Goal: Transaction & Acquisition: Book appointment/travel/reservation

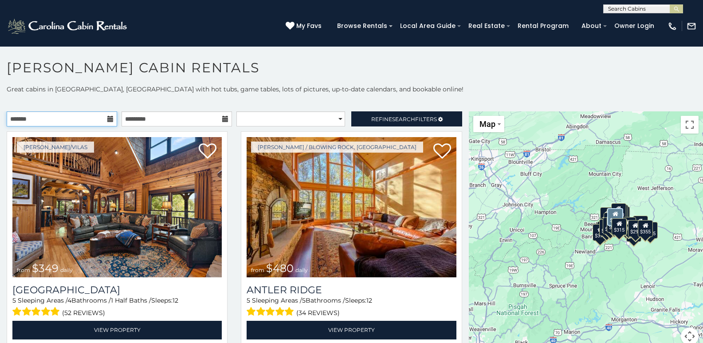
click at [14, 122] on input "text" at bounding box center [62, 118] width 110 height 15
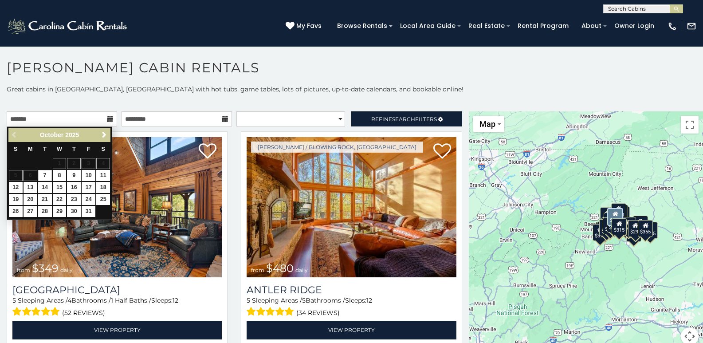
click at [104, 101] on p at bounding box center [351, 102] width 703 height 9
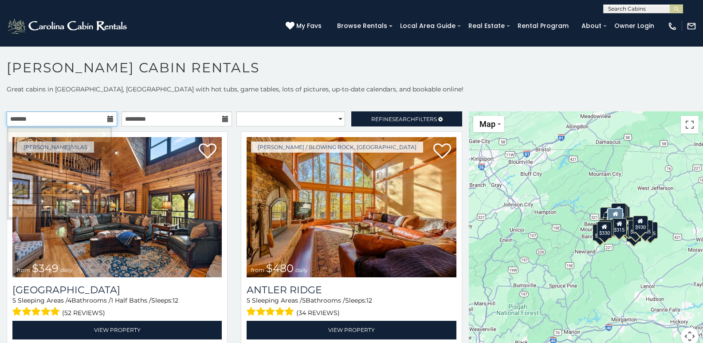
click at [13, 119] on input "text" at bounding box center [62, 118] width 110 height 15
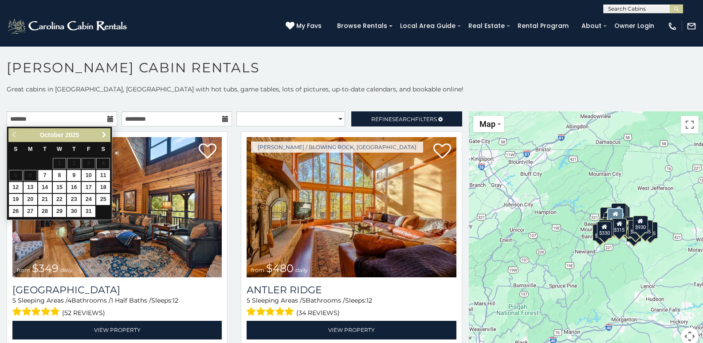
click at [103, 133] on span "Next" at bounding box center [104, 134] width 7 height 7
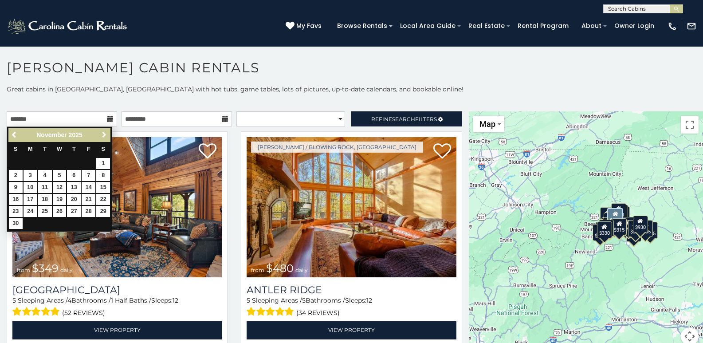
click at [103, 133] on span "Next" at bounding box center [104, 134] width 7 height 7
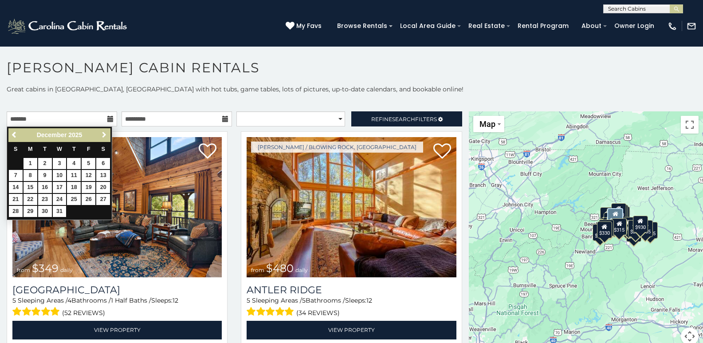
click at [103, 133] on span "Next" at bounding box center [104, 134] width 7 height 7
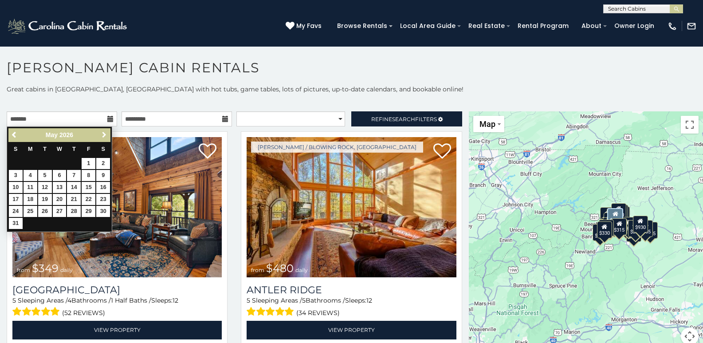
click at [103, 133] on span "Next" at bounding box center [104, 134] width 7 height 7
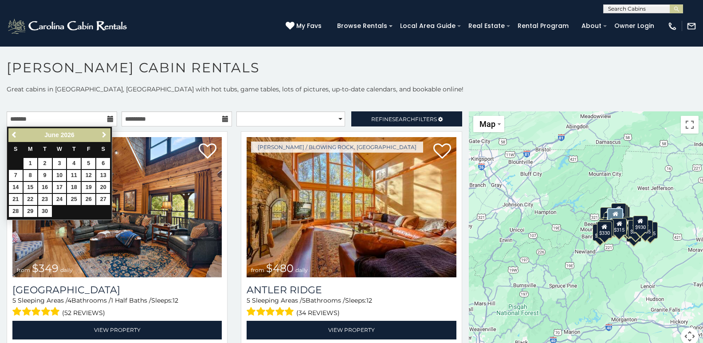
click at [102, 132] on span "Next" at bounding box center [104, 134] width 7 height 7
click at [103, 132] on span "Next" at bounding box center [104, 134] width 7 height 7
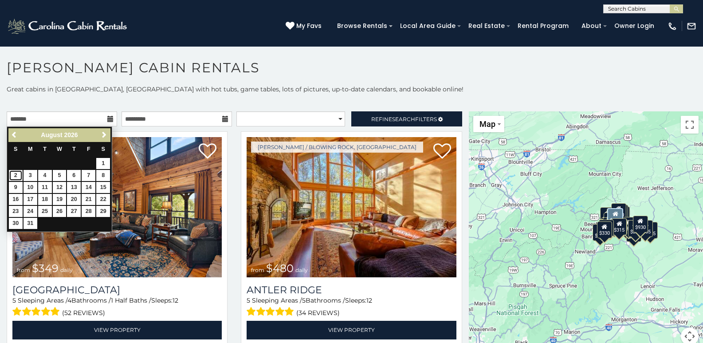
click at [16, 176] on link "2" at bounding box center [16, 175] width 14 height 11
type input "**********"
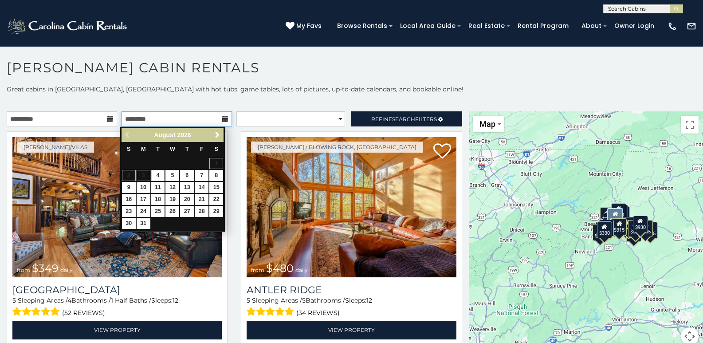
click at [129, 120] on input "text" at bounding box center [176, 118] width 110 height 15
click at [215, 137] on span "Next" at bounding box center [217, 134] width 7 height 7
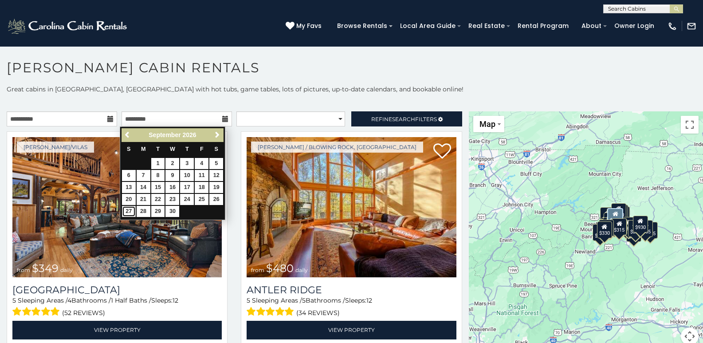
click at [128, 210] on link "27" at bounding box center [129, 211] width 14 height 11
type input "**********"
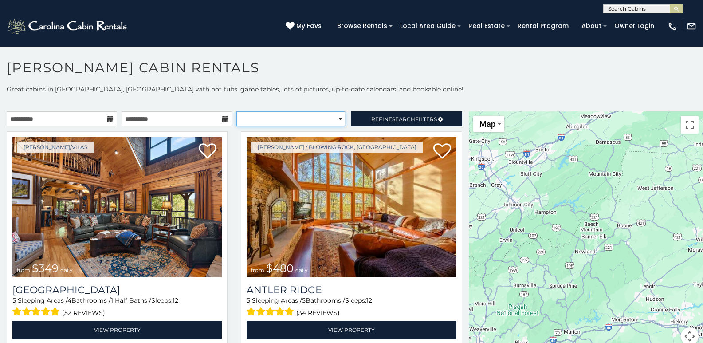
click at [311, 121] on select "**********" at bounding box center [290, 118] width 109 height 15
click at [236, 111] on select "**********" at bounding box center [290, 118] width 109 height 15
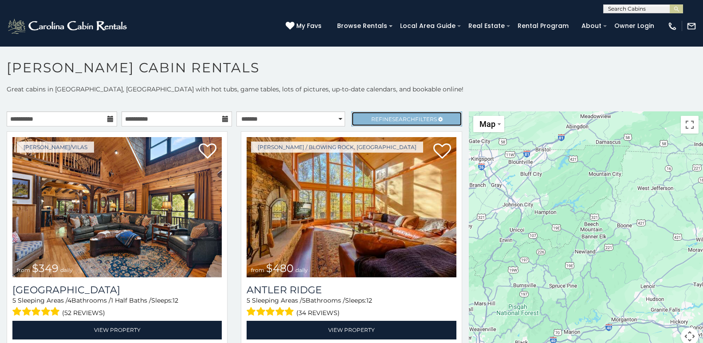
click at [371, 119] on span "Refine Search Filters" at bounding box center [404, 119] width 66 height 7
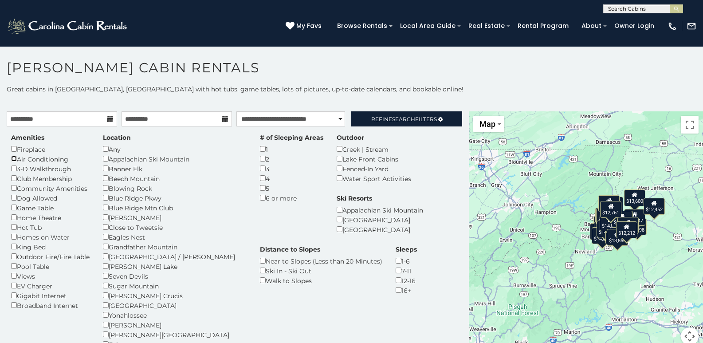
select select "**********"
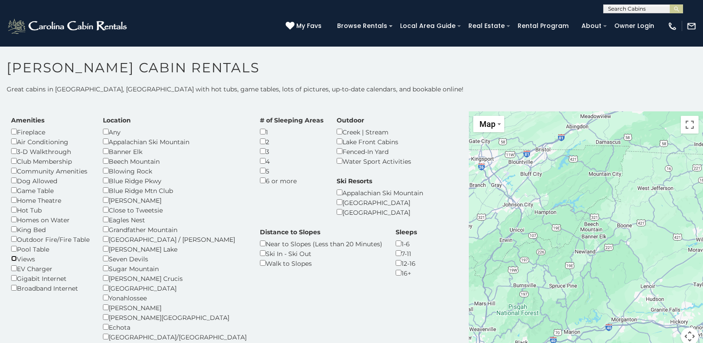
scroll to position [44, 0]
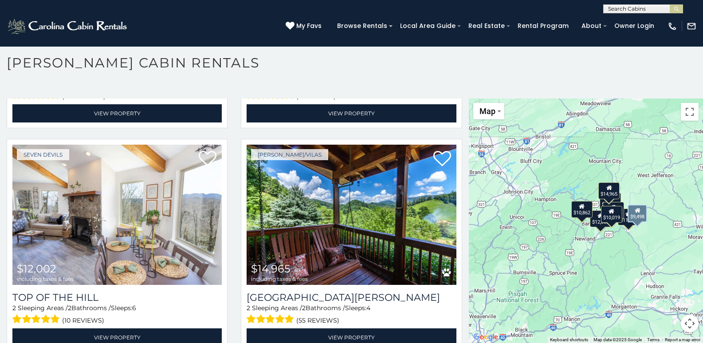
scroll to position [919, 0]
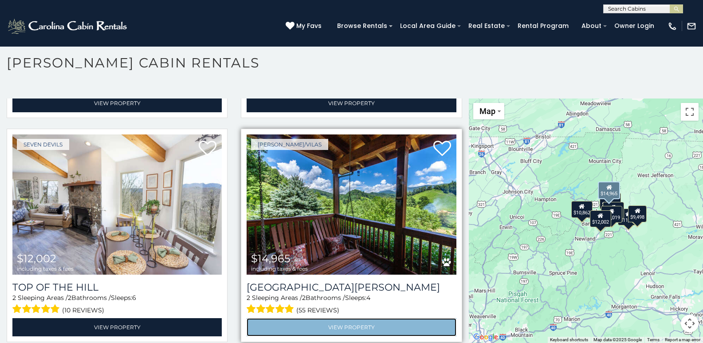
click at [311, 318] on link "View Property" at bounding box center [351, 327] width 209 height 18
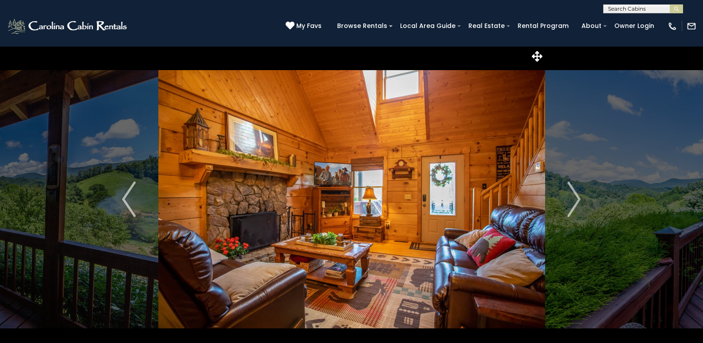
click at [576, 199] on img "Next" at bounding box center [573, 198] width 13 height 35
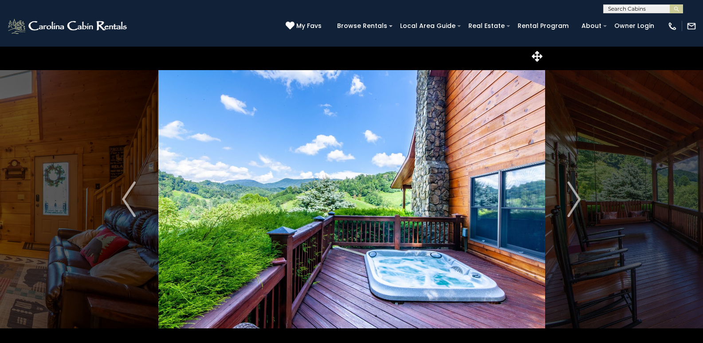
click at [576, 199] on img "Next" at bounding box center [573, 198] width 13 height 35
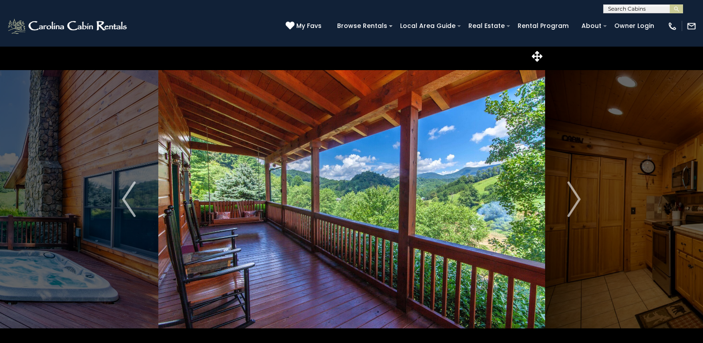
click at [576, 199] on img "Next" at bounding box center [573, 198] width 13 height 35
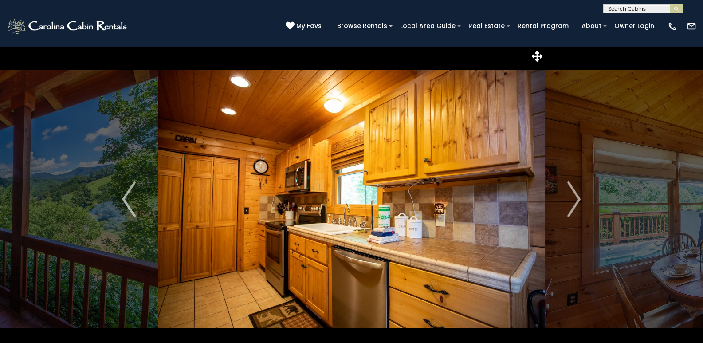
click at [576, 199] on img "Next" at bounding box center [573, 198] width 13 height 35
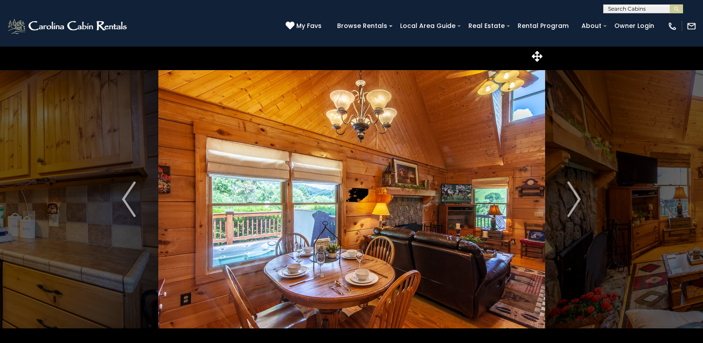
click at [576, 199] on img "Next" at bounding box center [573, 198] width 13 height 35
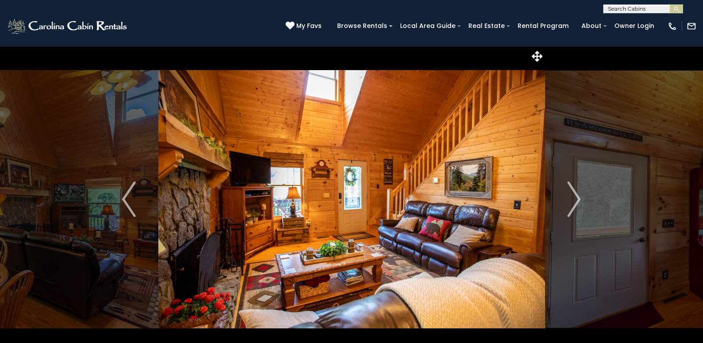
click at [576, 199] on img "Next" at bounding box center [573, 198] width 13 height 35
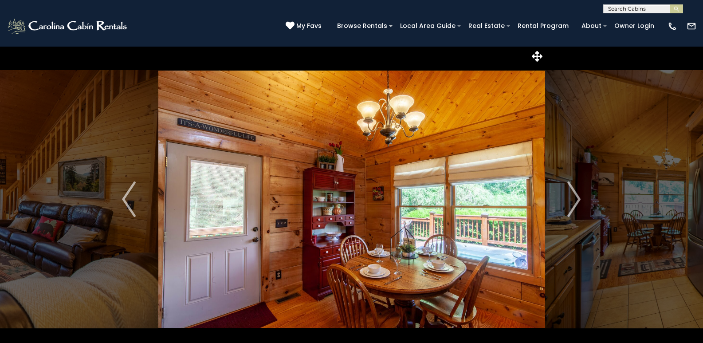
click at [576, 199] on img "Next" at bounding box center [573, 198] width 13 height 35
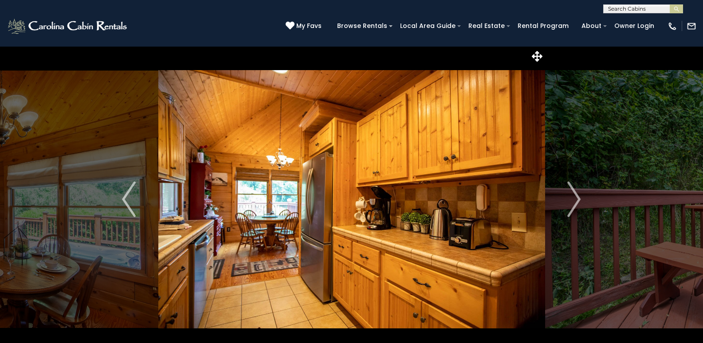
click at [576, 199] on img "Next" at bounding box center [573, 198] width 13 height 35
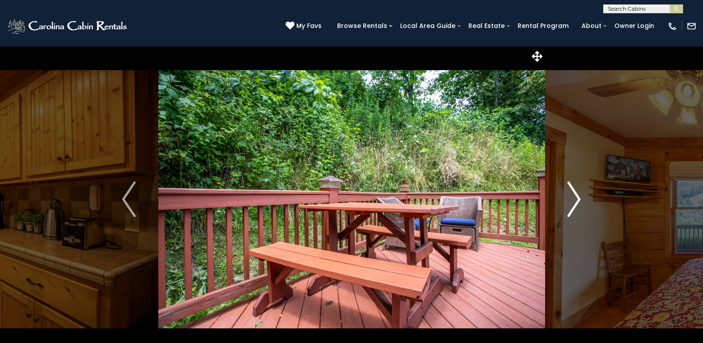
drag, startPoint x: 0, startPoint y: 0, endPoint x: 576, endPoint y: 199, distance: 609.4
click at [576, 199] on img "Next" at bounding box center [573, 198] width 13 height 35
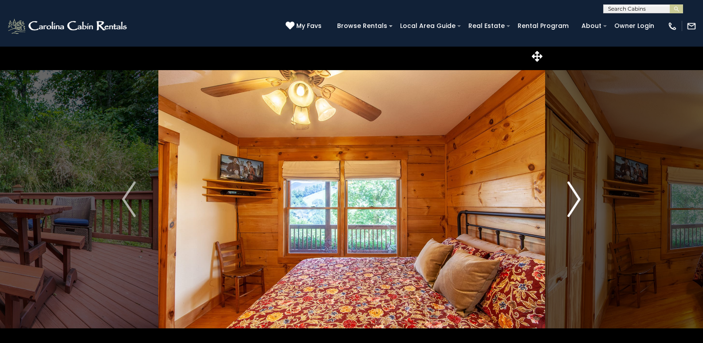
click at [576, 199] on img "Next" at bounding box center [573, 198] width 13 height 35
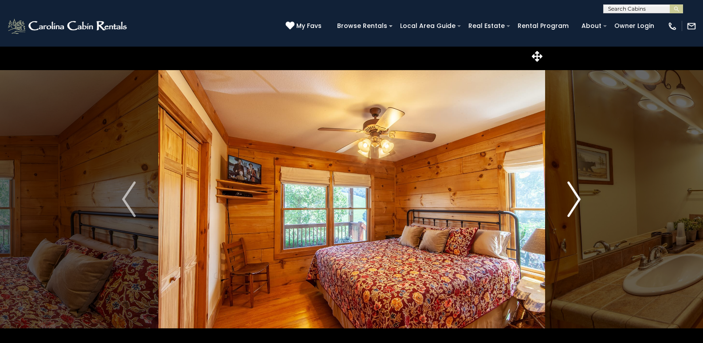
click at [576, 199] on img "Next" at bounding box center [573, 198] width 13 height 35
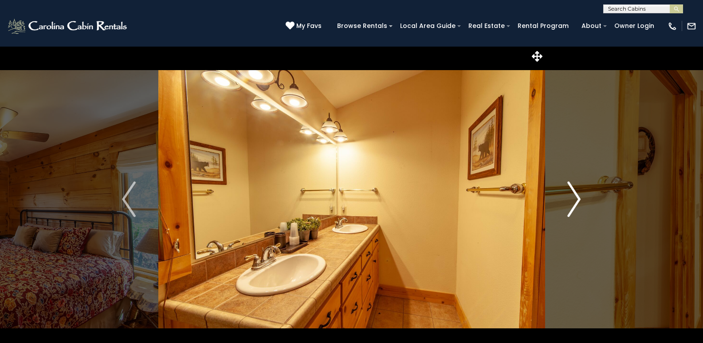
click at [576, 199] on img "Next" at bounding box center [573, 198] width 13 height 35
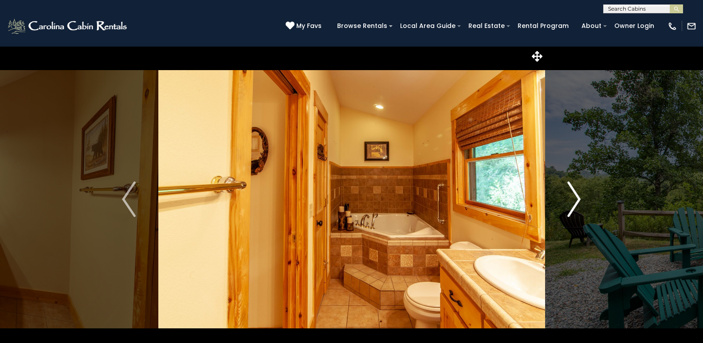
click at [576, 199] on img "Next" at bounding box center [573, 198] width 13 height 35
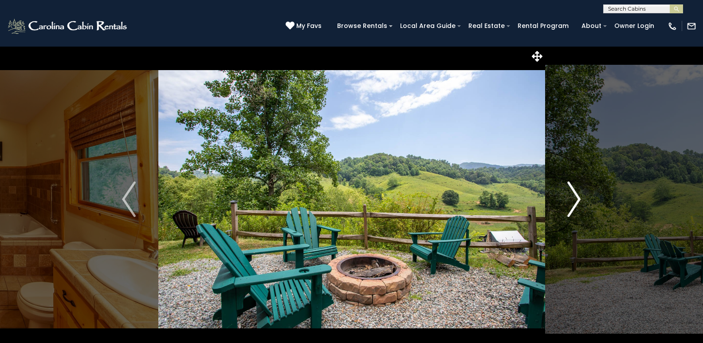
click at [576, 199] on img "Next" at bounding box center [573, 198] width 13 height 35
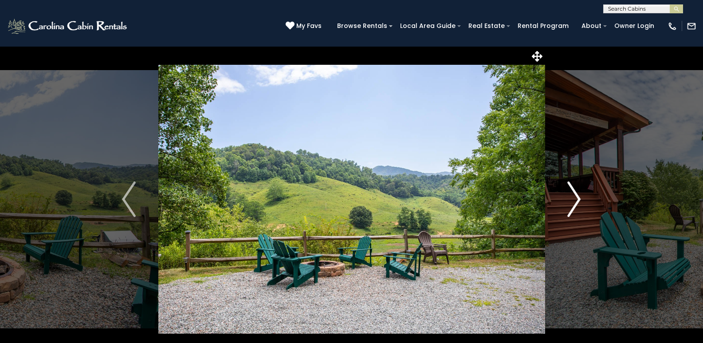
click at [576, 199] on img "Next" at bounding box center [573, 198] width 13 height 35
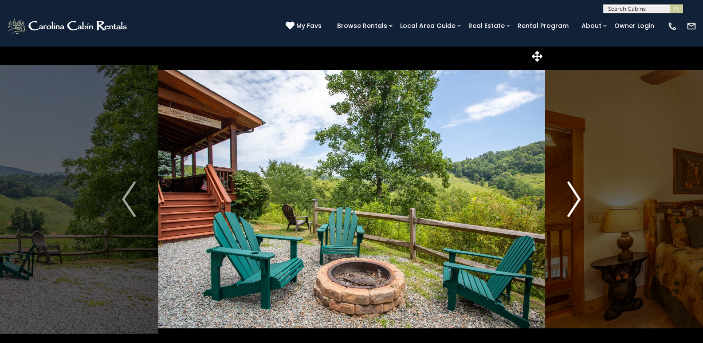
click at [576, 199] on img "Next" at bounding box center [573, 198] width 13 height 35
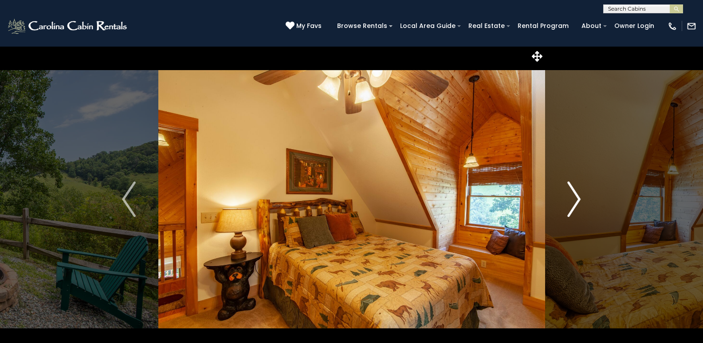
click at [576, 199] on img "Next" at bounding box center [573, 198] width 13 height 35
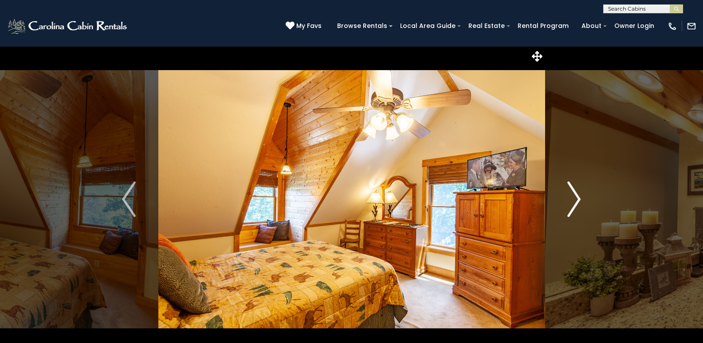
click at [576, 199] on img "Next" at bounding box center [573, 198] width 13 height 35
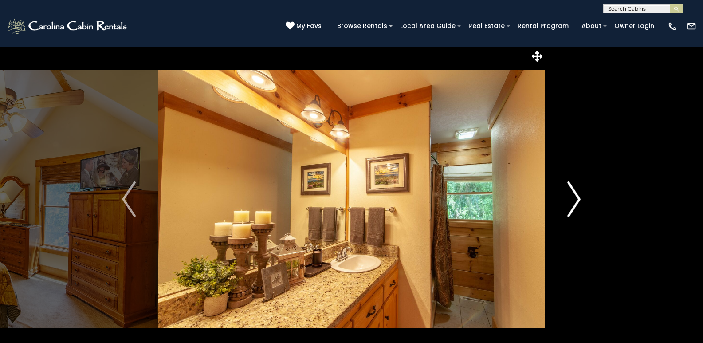
click at [576, 199] on img "Next" at bounding box center [573, 198] width 13 height 35
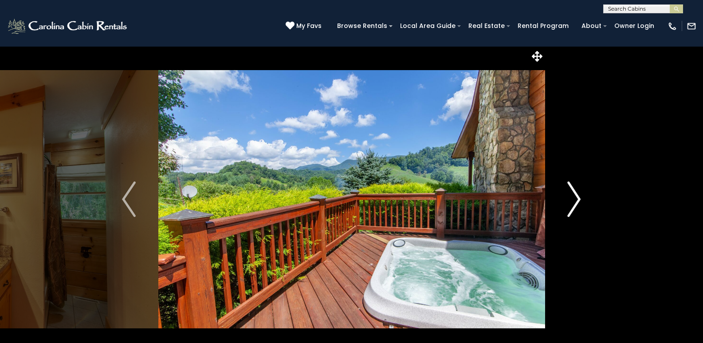
click at [576, 199] on img "Next" at bounding box center [573, 198] width 13 height 35
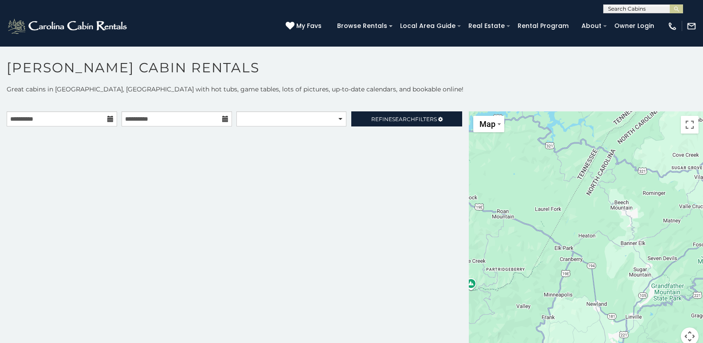
scroll to position [5, 0]
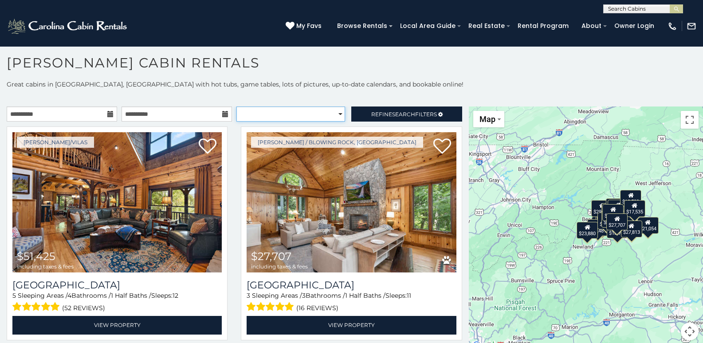
click at [252, 111] on select "**********" at bounding box center [290, 113] width 109 height 15
select select "**********"
click at [236, 106] on select "**********" at bounding box center [290, 113] width 109 height 15
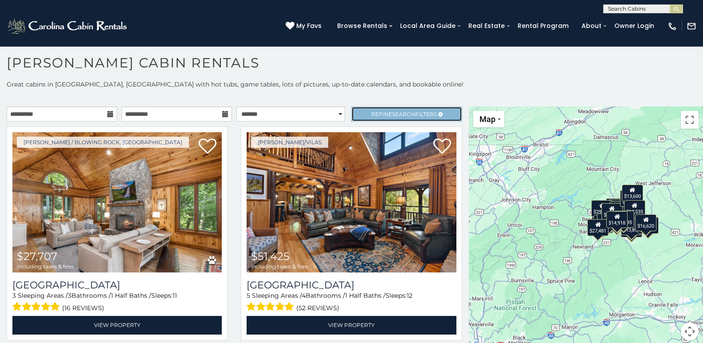
click at [371, 112] on span "Refine Search Filters" at bounding box center [404, 114] width 66 height 7
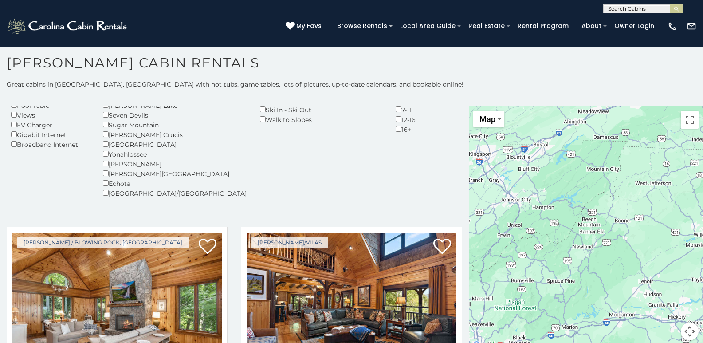
scroll to position [266, 0]
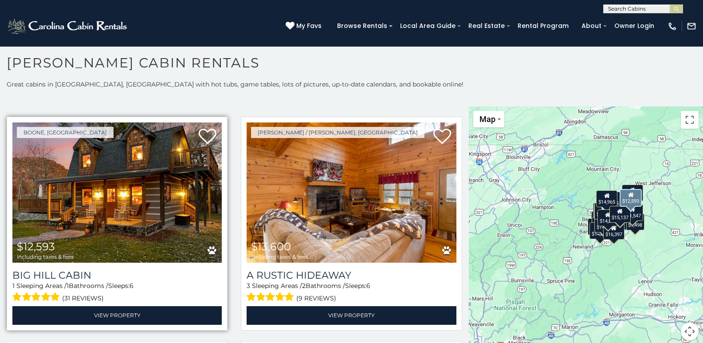
click at [91, 225] on img at bounding box center [116, 192] width 209 height 140
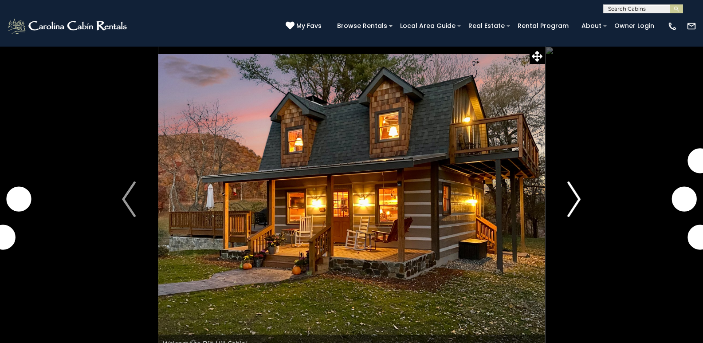
click at [575, 196] on img "Next" at bounding box center [573, 198] width 13 height 35
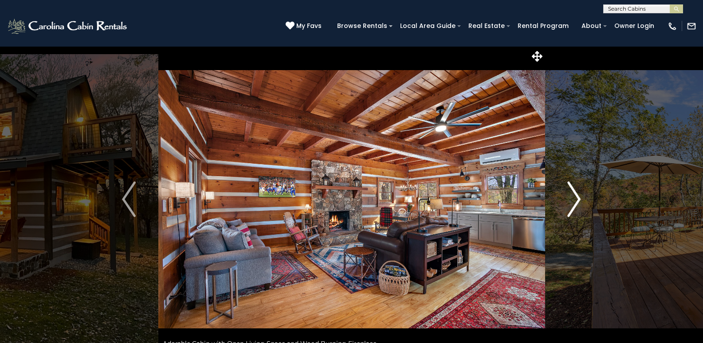
click at [575, 196] on img "Next" at bounding box center [573, 198] width 13 height 35
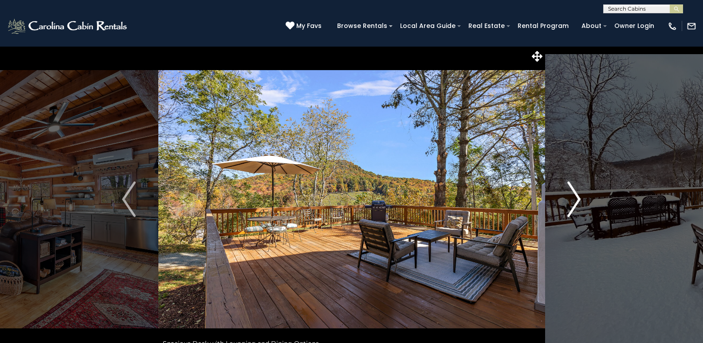
click at [575, 196] on img "Next" at bounding box center [573, 198] width 13 height 35
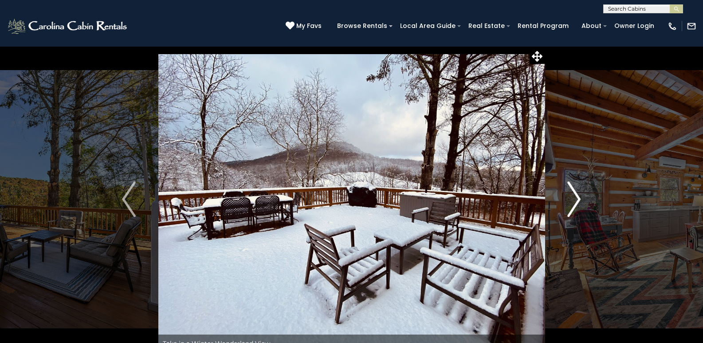
click at [575, 196] on img "Next" at bounding box center [573, 198] width 13 height 35
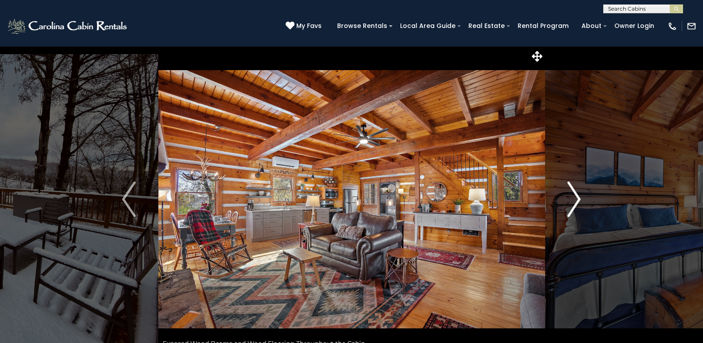
click at [575, 196] on img "Next" at bounding box center [573, 198] width 13 height 35
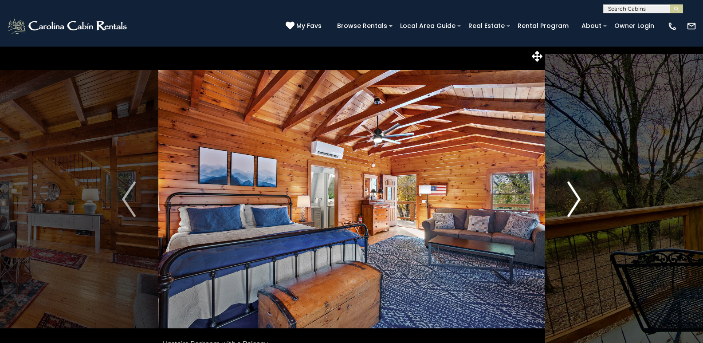
click at [575, 196] on img "Next" at bounding box center [573, 198] width 13 height 35
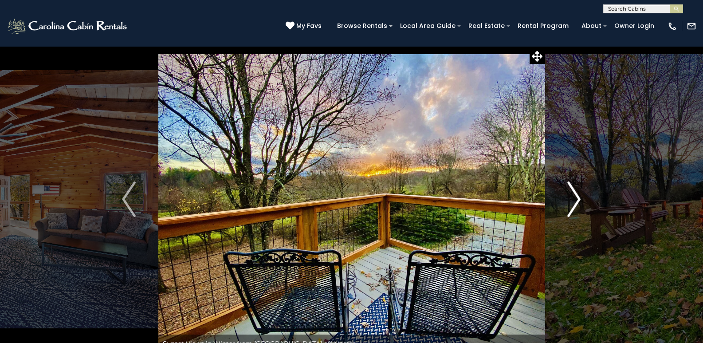
click at [575, 196] on img "Next" at bounding box center [573, 198] width 13 height 35
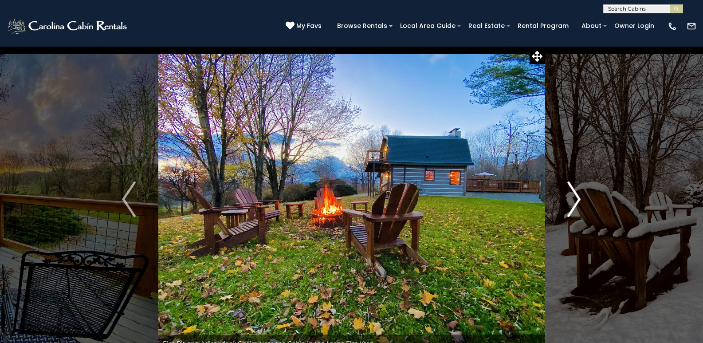
click at [575, 196] on img "Next" at bounding box center [573, 198] width 13 height 35
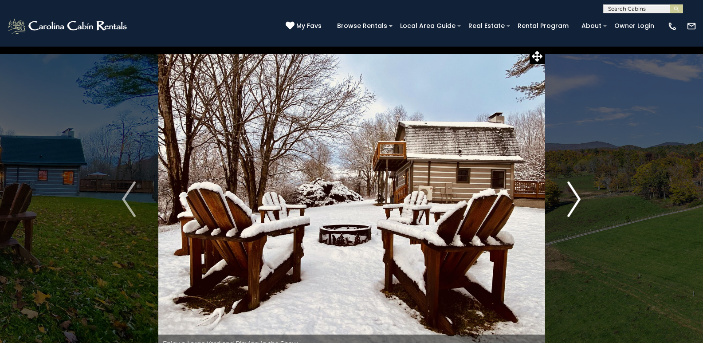
click at [575, 196] on img "Next" at bounding box center [573, 198] width 13 height 35
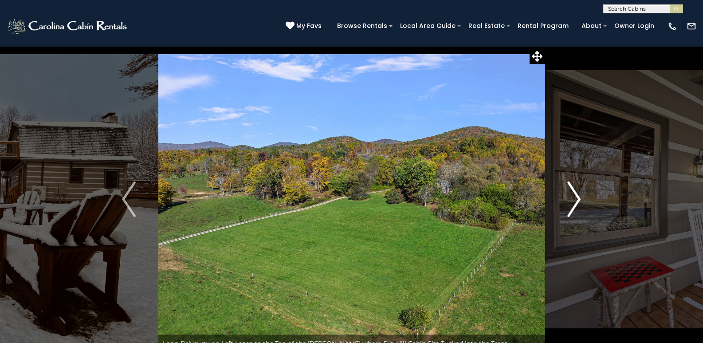
click at [575, 196] on img "Next" at bounding box center [573, 198] width 13 height 35
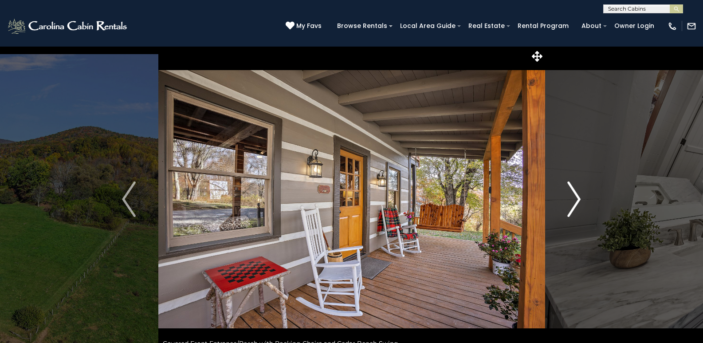
click at [575, 196] on img "Next" at bounding box center [573, 198] width 13 height 35
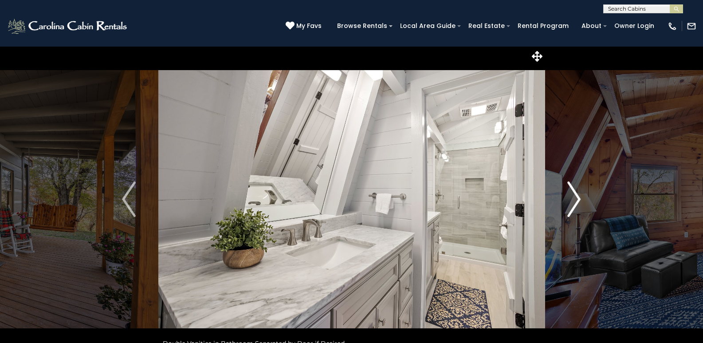
click at [575, 196] on img "Next" at bounding box center [573, 198] width 13 height 35
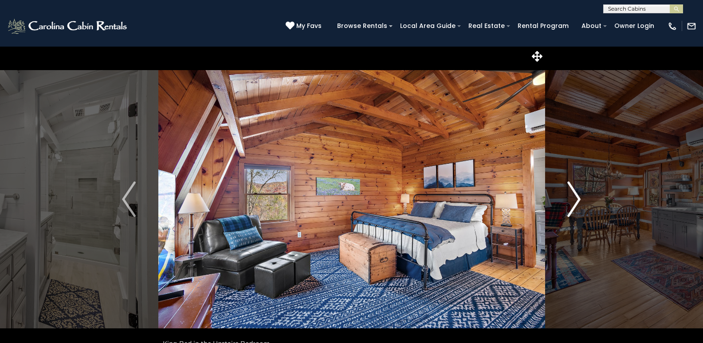
click at [575, 196] on img "Next" at bounding box center [573, 198] width 13 height 35
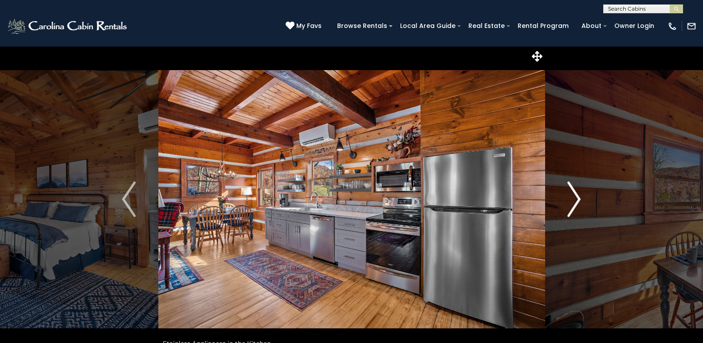
click at [575, 196] on img "Next" at bounding box center [573, 198] width 13 height 35
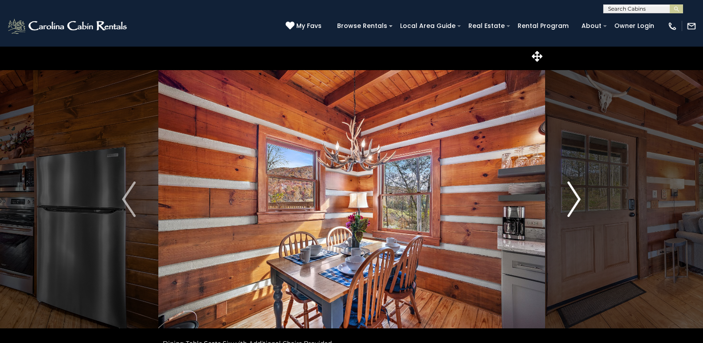
click at [575, 196] on img "Next" at bounding box center [573, 198] width 13 height 35
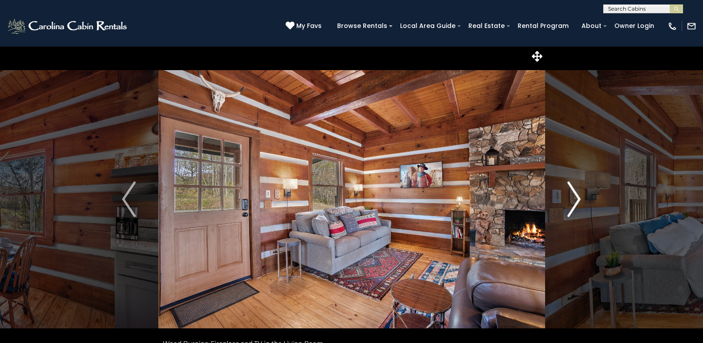
click at [575, 196] on img "Next" at bounding box center [573, 198] width 13 height 35
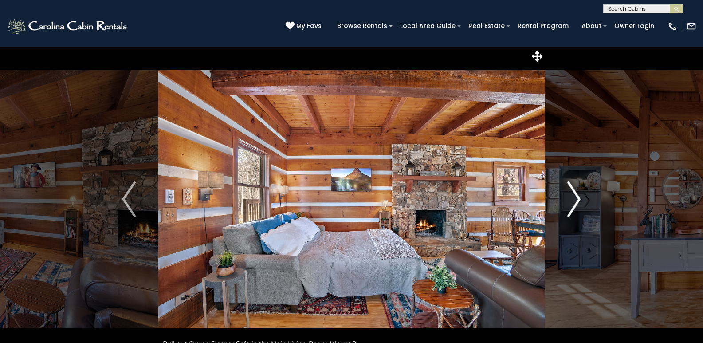
click at [575, 196] on img "Next" at bounding box center [573, 198] width 13 height 35
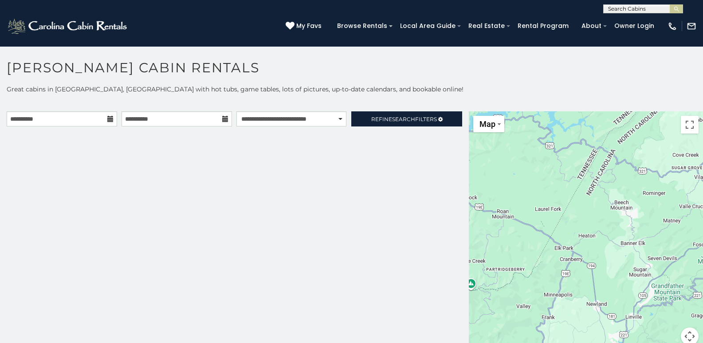
scroll to position [5, 0]
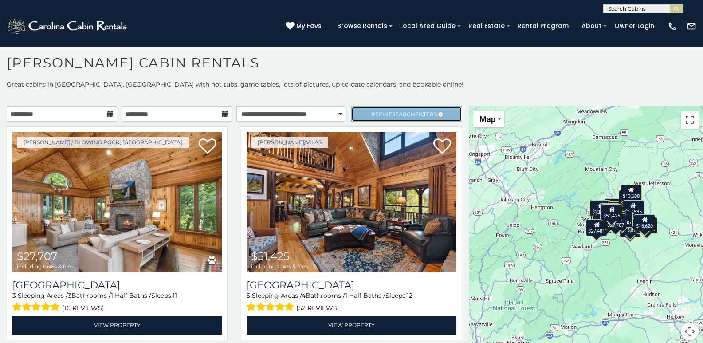
click at [362, 111] on link "Refine Search Filters" at bounding box center [406, 113] width 110 height 15
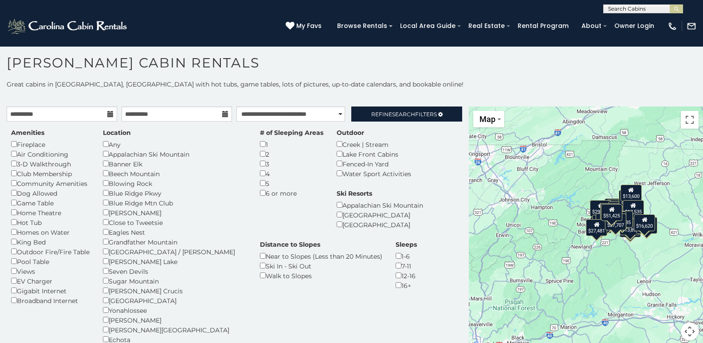
click at [402, 86] on p "Great cabins in [GEOGRAPHIC_DATA], [GEOGRAPHIC_DATA] with hot tubs, game tables…" at bounding box center [351, 84] width 703 height 9
click at [383, 112] on span "Refine Search Filters" at bounding box center [404, 114] width 66 height 7
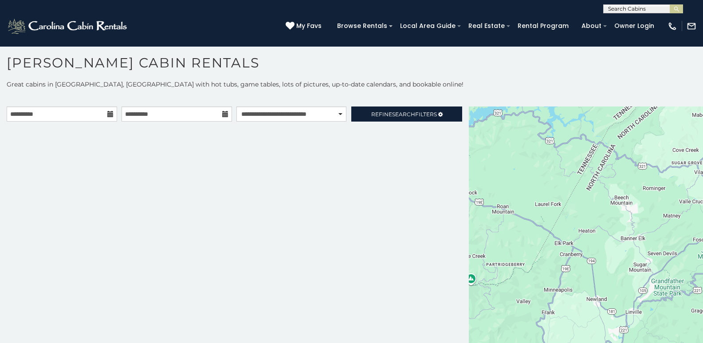
scroll to position [5, 0]
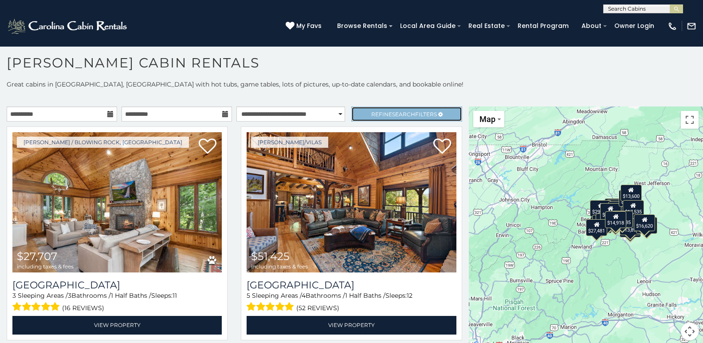
click at [354, 111] on link "Refine Search Filters" at bounding box center [406, 113] width 110 height 15
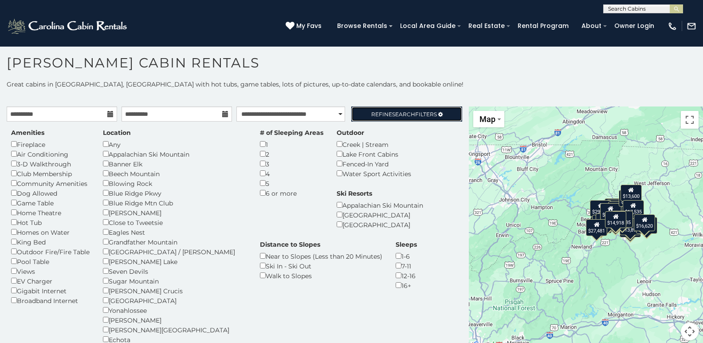
scroll to position [0, 0]
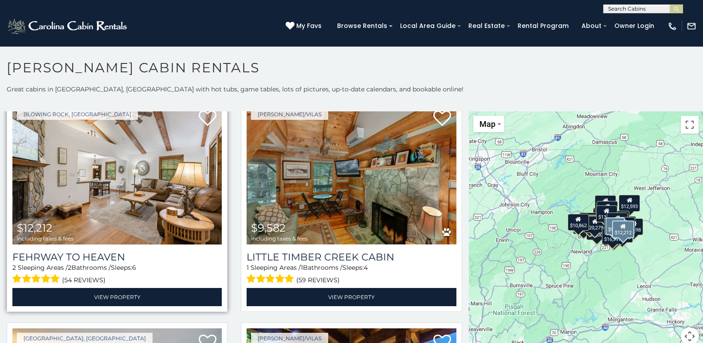
scroll to position [2794, 0]
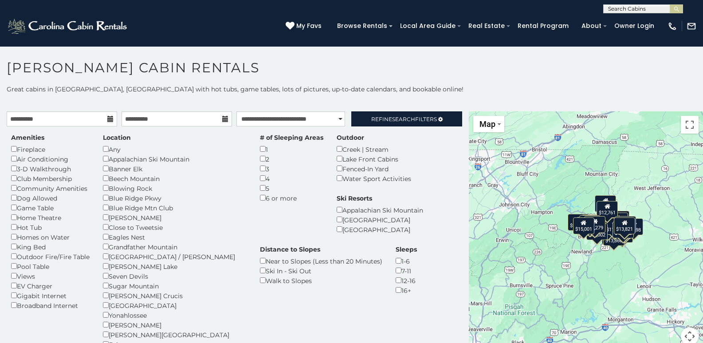
click at [414, 194] on div "Amenities Fireplace Air Conditioning 3-D Walkthrough Club Membership Community …" at bounding box center [234, 251] width 460 height 236
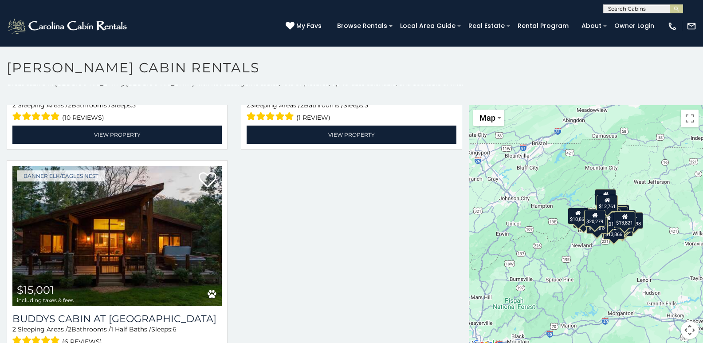
scroll to position [8, 0]
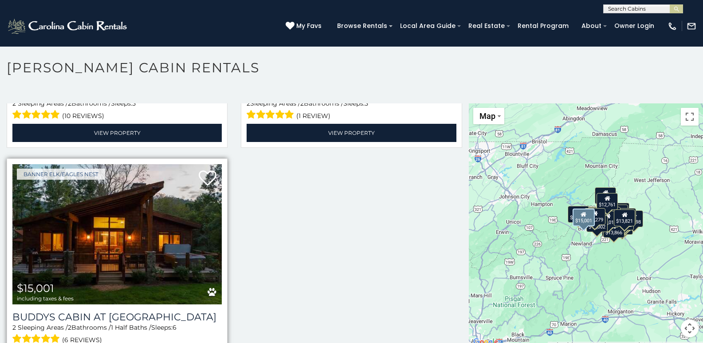
click at [107, 231] on img at bounding box center [116, 234] width 209 height 140
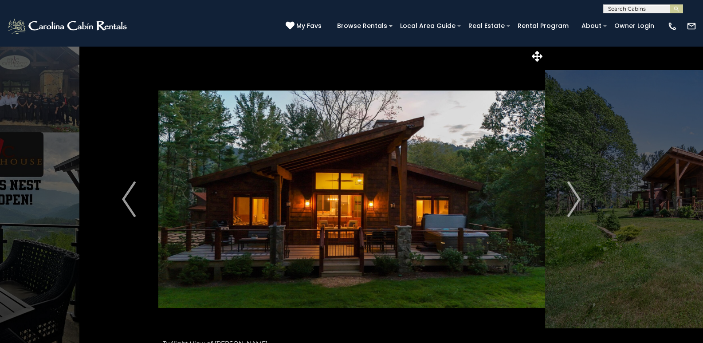
click at [573, 198] on img "Next" at bounding box center [573, 198] width 13 height 35
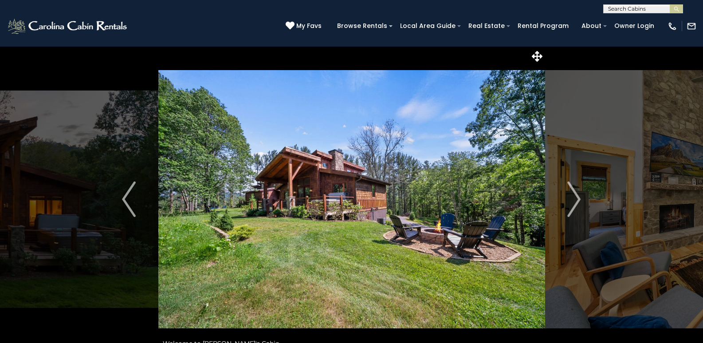
click at [573, 198] on img "Next" at bounding box center [573, 198] width 13 height 35
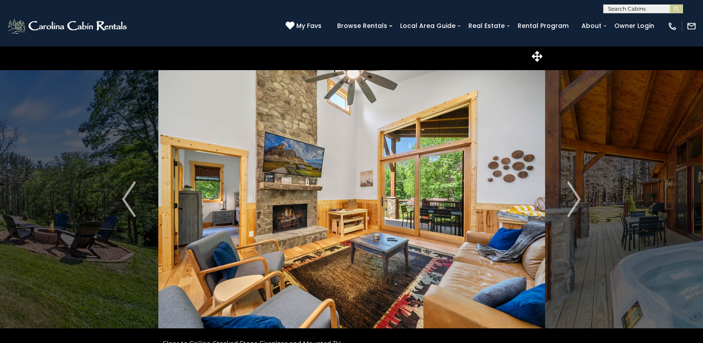
click at [573, 198] on img "Next" at bounding box center [573, 198] width 13 height 35
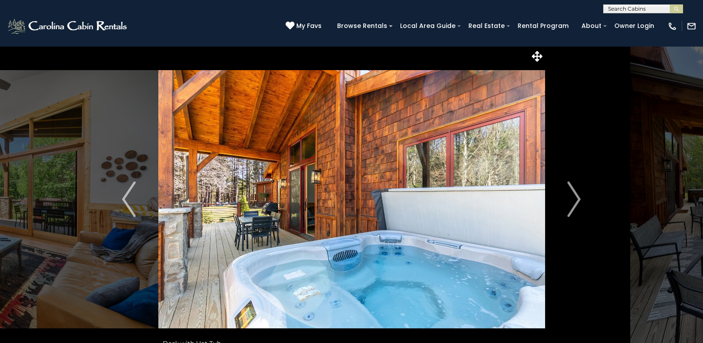
click at [573, 198] on img "Next" at bounding box center [573, 198] width 13 height 35
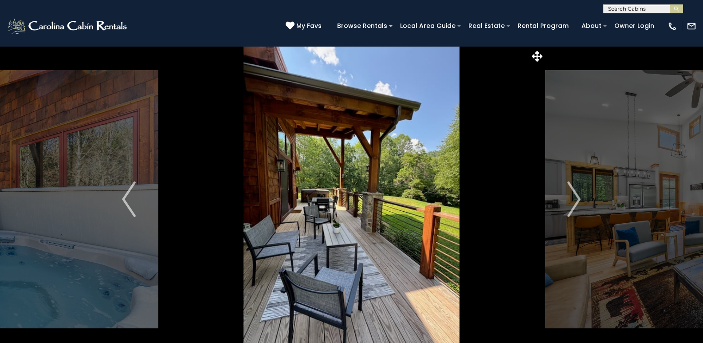
click at [573, 198] on img "Next" at bounding box center [573, 198] width 13 height 35
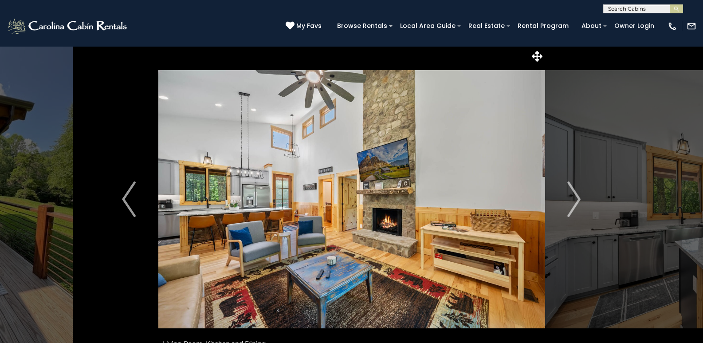
click at [573, 198] on img "Next" at bounding box center [573, 198] width 13 height 35
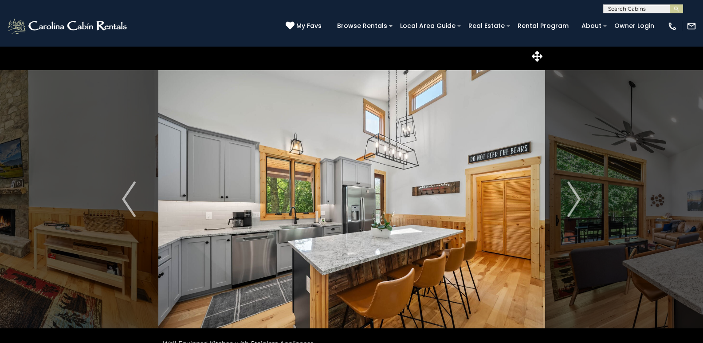
click at [573, 198] on img "Next" at bounding box center [573, 198] width 13 height 35
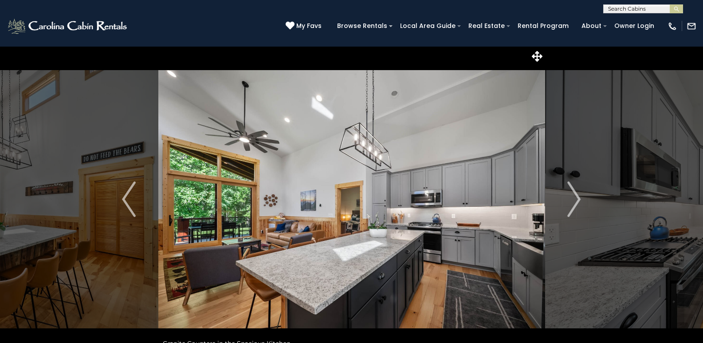
click at [573, 198] on img "Next" at bounding box center [573, 198] width 13 height 35
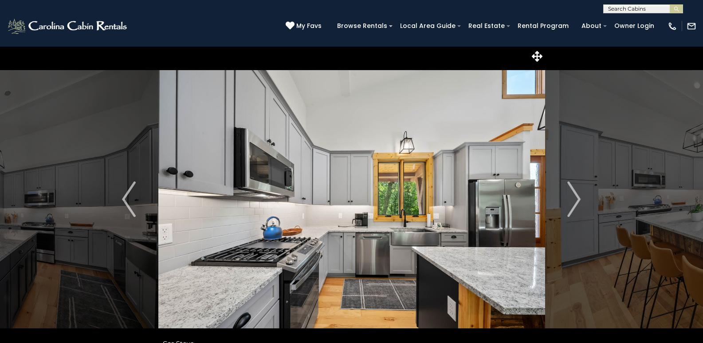
click at [573, 198] on img "Next" at bounding box center [573, 198] width 13 height 35
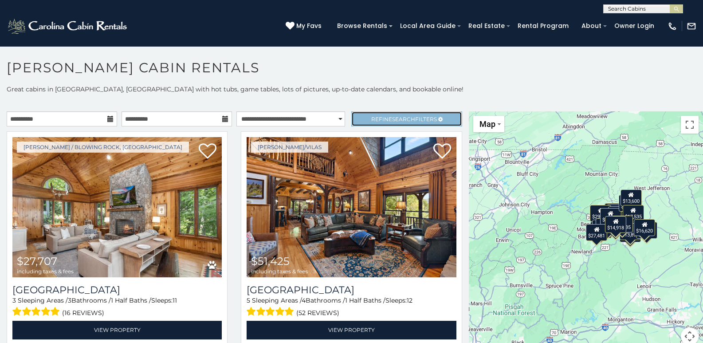
click at [372, 116] on span "Refine Search Filters" at bounding box center [404, 119] width 66 height 7
click at [382, 118] on span "Refine Search Filters" at bounding box center [404, 119] width 66 height 7
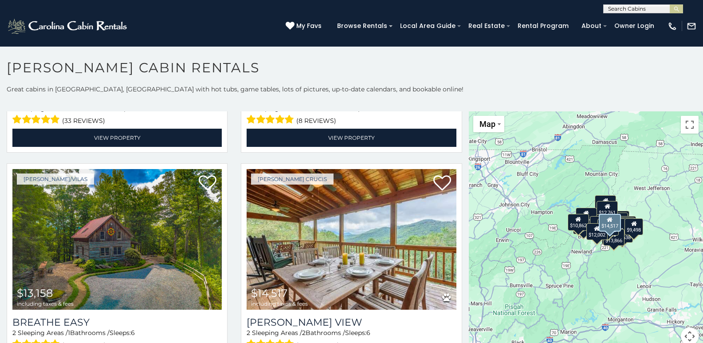
scroll to position [976, 0]
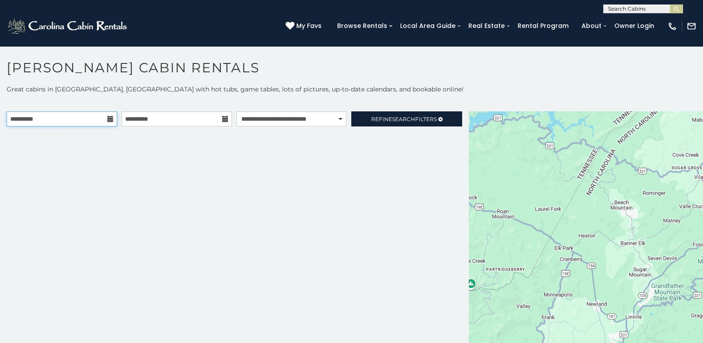
click at [12, 120] on input "**********" at bounding box center [62, 118] width 110 height 15
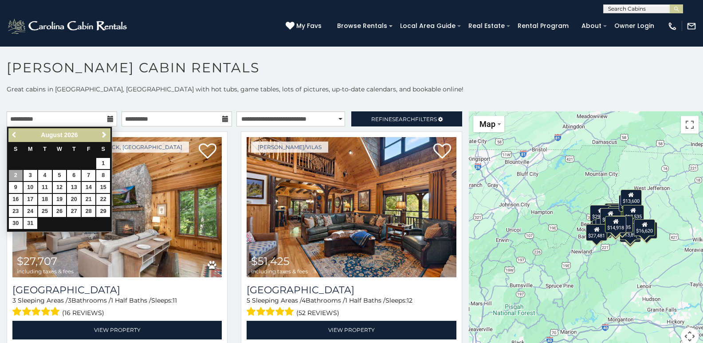
click at [14, 136] on span "Previous" at bounding box center [14, 134] width 7 height 7
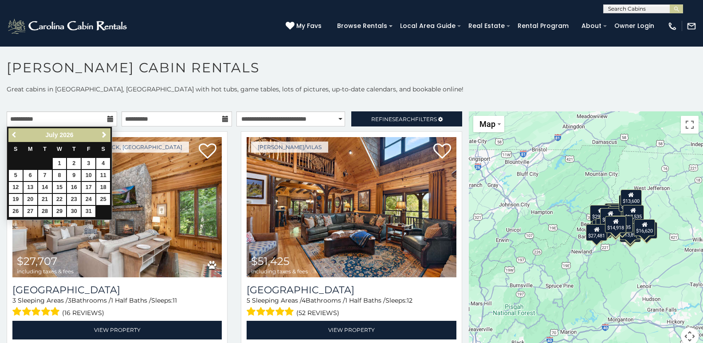
click at [14, 136] on span "Previous" at bounding box center [14, 134] width 7 height 7
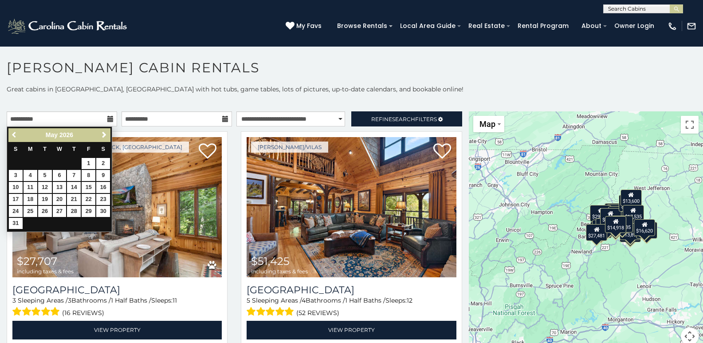
click at [14, 136] on span "Previous" at bounding box center [14, 134] width 7 height 7
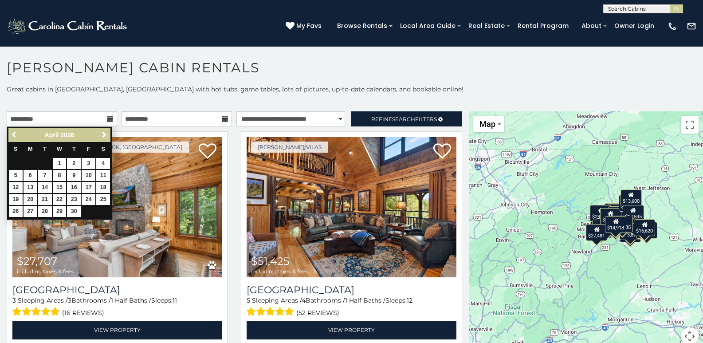
click at [14, 136] on span "Previous" at bounding box center [14, 134] width 7 height 7
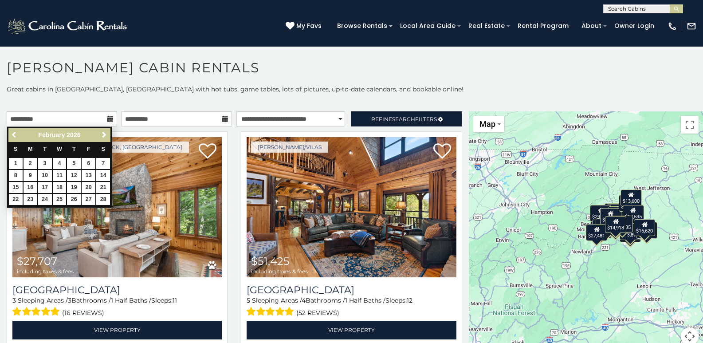
click at [14, 136] on span "Previous" at bounding box center [14, 134] width 7 height 7
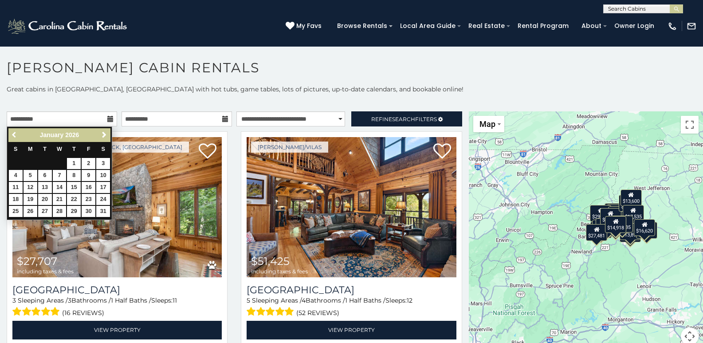
click at [14, 136] on span "Previous" at bounding box center [14, 134] width 7 height 7
click at [31, 161] on link "1" at bounding box center [31, 163] width 14 height 11
type input "**********"
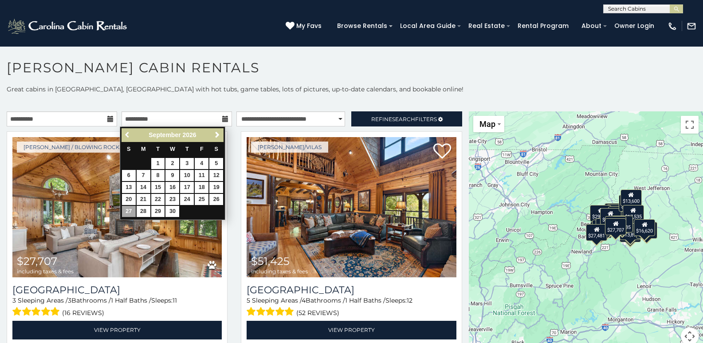
click at [126, 134] on span "Previous" at bounding box center [127, 134] width 7 height 7
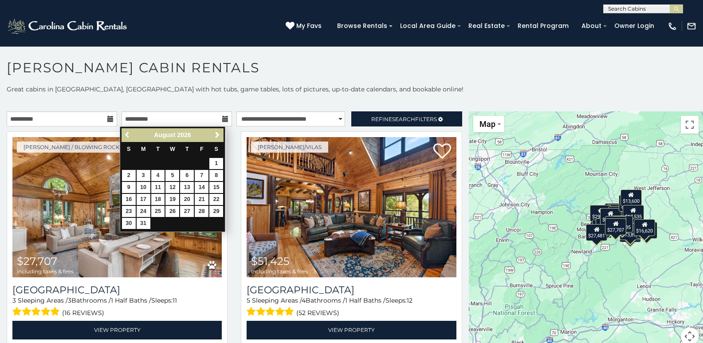
click at [126, 134] on span "Previous" at bounding box center [127, 134] width 7 height 7
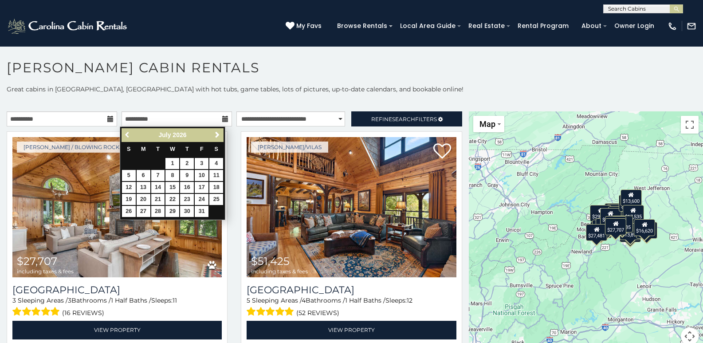
click at [126, 134] on span "Previous" at bounding box center [127, 134] width 7 height 7
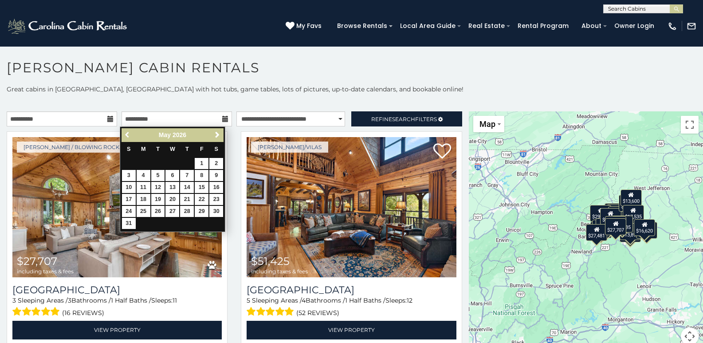
click at [126, 134] on span "Previous" at bounding box center [127, 134] width 7 height 7
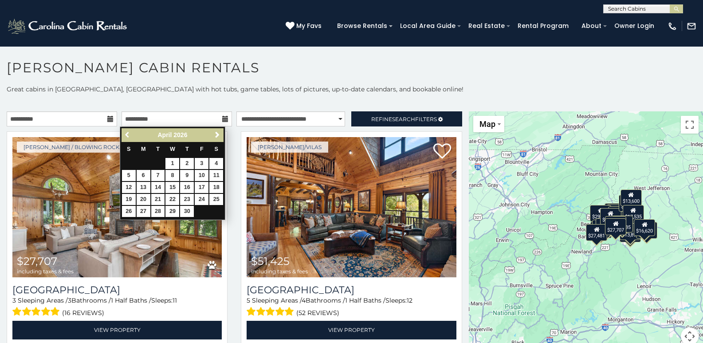
click at [126, 134] on span "Previous" at bounding box center [127, 134] width 7 height 7
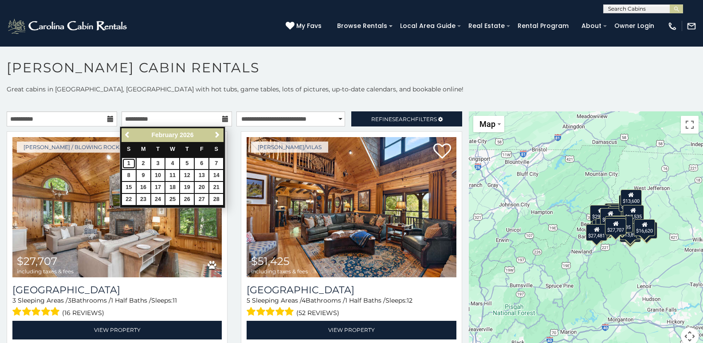
click at [129, 163] on link "1" at bounding box center [129, 163] width 14 height 11
type input "**********"
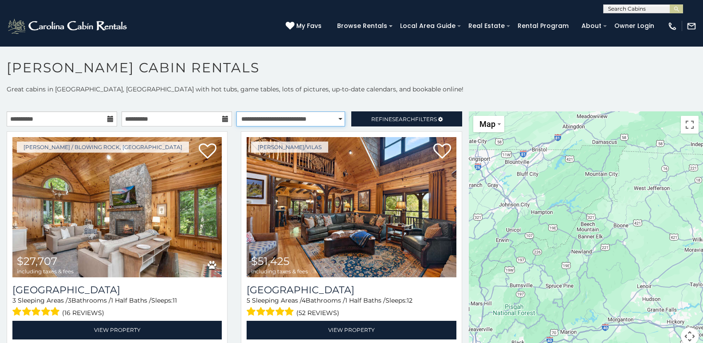
click at [278, 118] on select "**********" at bounding box center [290, 118] width 109 height 15
click at [277, 118] on select "**********" at bounding box center [290, 118] width 109 height 15
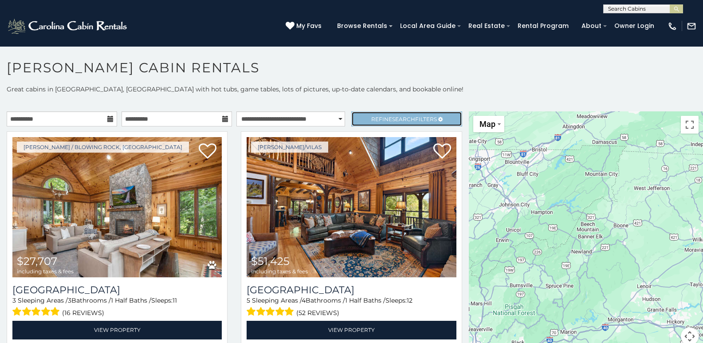
click at [363, 115] on link "Refine Search Filters" at bounding box center [406, 118] width 110 height 15
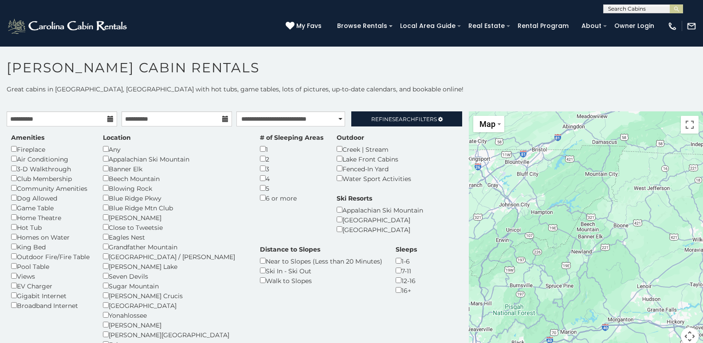
click at [392, 169] on div "Amenities Fireplace Air Conditioning 3-D Walkthrough Club Membership Community …" at bounding box center [234, 251] width 460 height 236
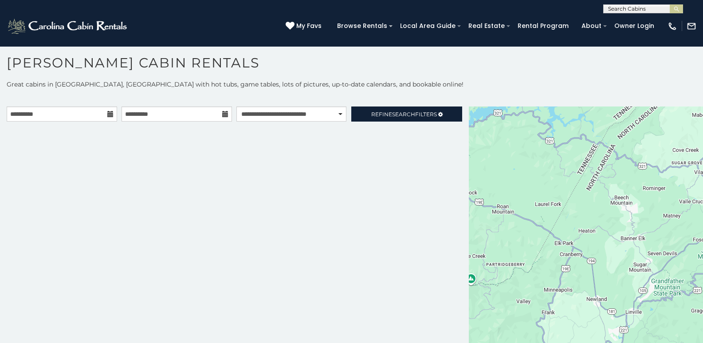
scroll to position [5, 0]
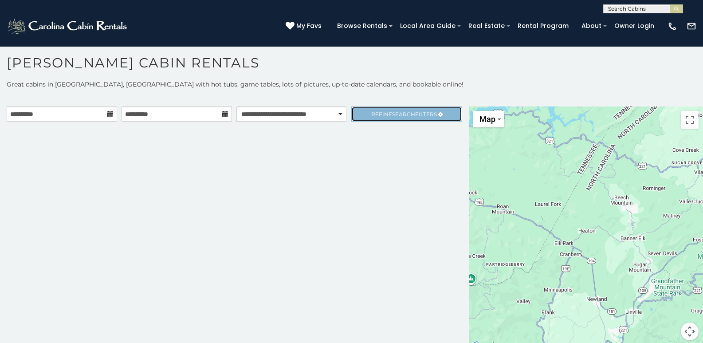
click at [397, 113] on span "Search" at bounding box center [403, 114] width 23 height 7
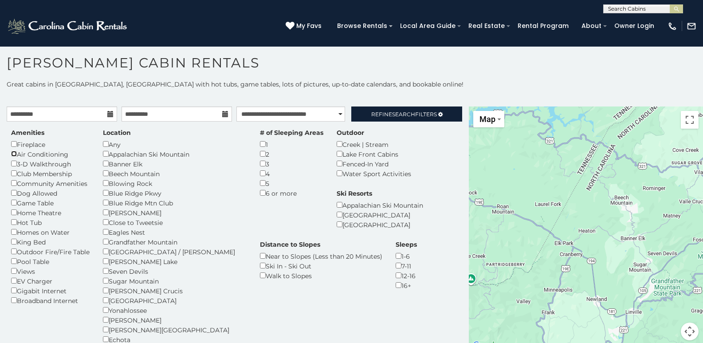
click at [10, 157] on div "Amenities Fireplace Air Conditioning 3-D Walkthrough Club Membership Community …" at bounding box center [50, 216] width 92 height 177
click at [398, 67] on h1 "[PERSON_NAME] Cabin Rentals" at bounding box center [351, 67] width 703 height 25
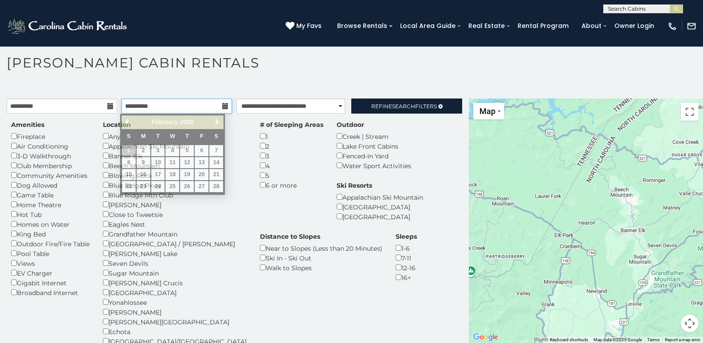
click at [150, 105] on input "**********" at bounding box center [176, 105] width 110 height 15
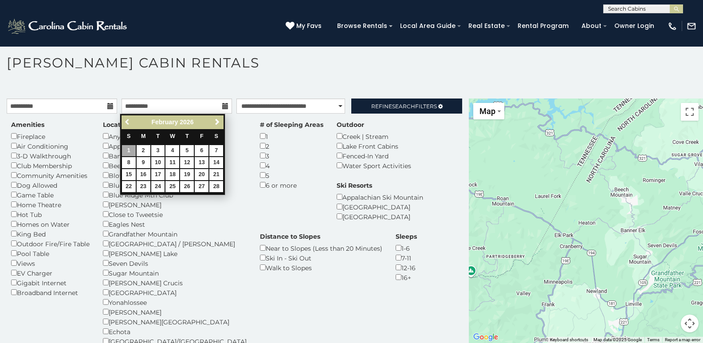
click at [127, 122] on span "Previous" at bounding box center [127, 121] width 7 height 7
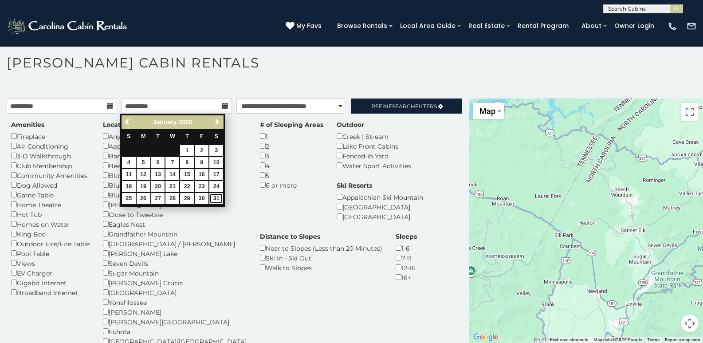
click at [212, 197] on link "31" at bounding box center [216, 198] width 14 height 11
type input "**********"
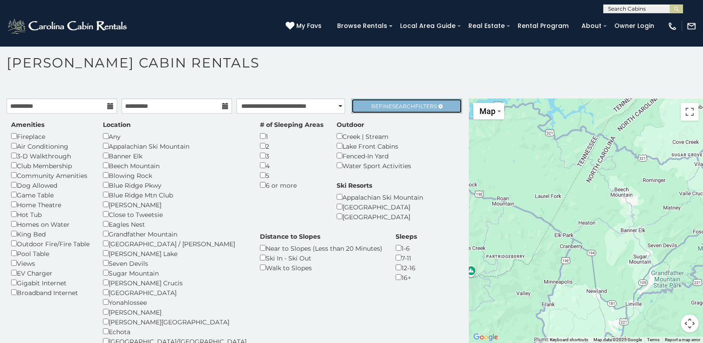
click at [392, 109] on span "Search" at bounding box center [403, 106] width 23 height 7
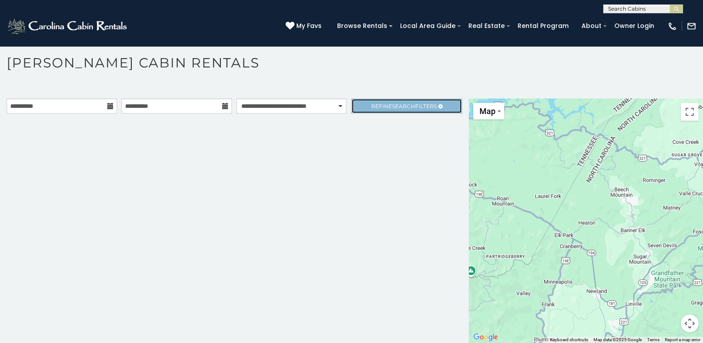
click at [392, 106] on span "Search" at bounding box center [403, 106] width 23 height 7
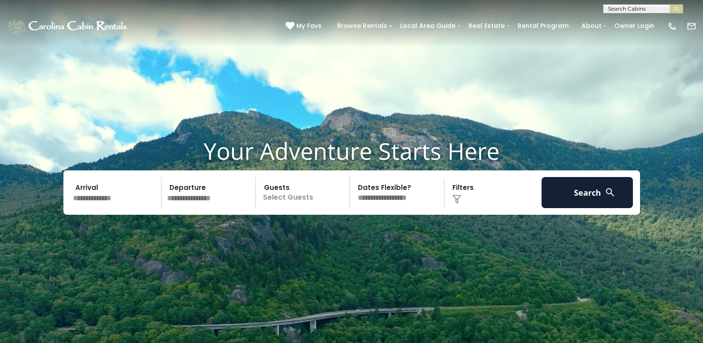
click at [89, 201] on input "text" at bounding box center [116, 192] width 92 height 31
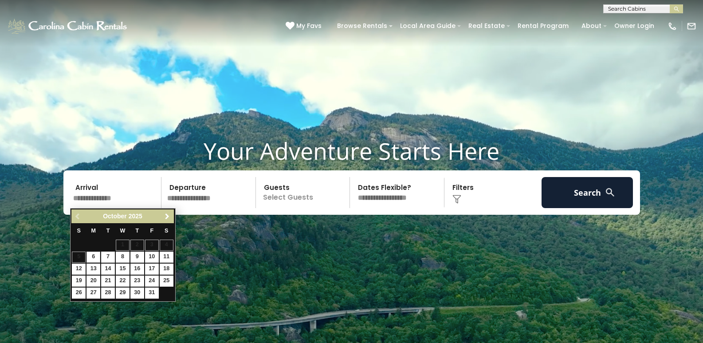
click at [165, 218] on span "Next" at bounding box center [167, 216] width 7 height 7
click at [77, 217] on span "Previous" at bounding box center [77, 216] width 7 height 7
click at [94, 247] on link "1" at bounding box center [93, 244] width 14 height 11
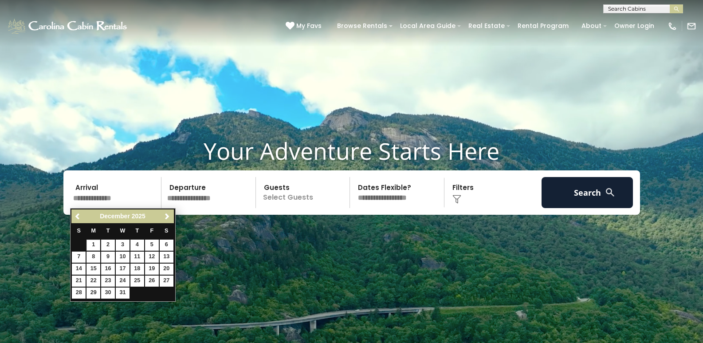
type input "*******"
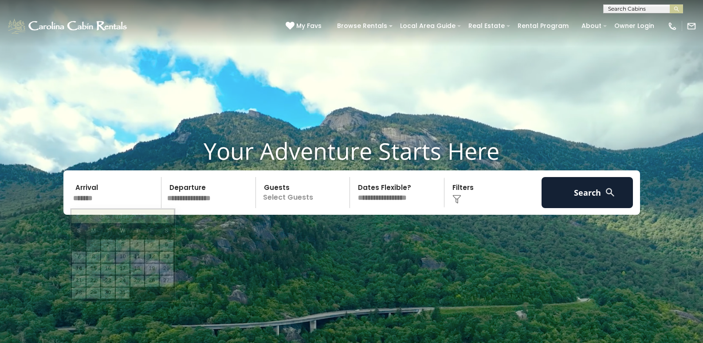
click at [80, 199] on input "*******" at bounding box center [116, 192] width 92 height 31
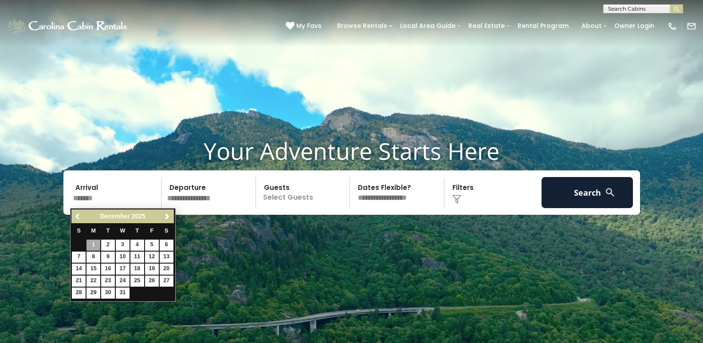
click at [76, 215] on span "Previous" at bounding box center [77, 216] width 7 height 7
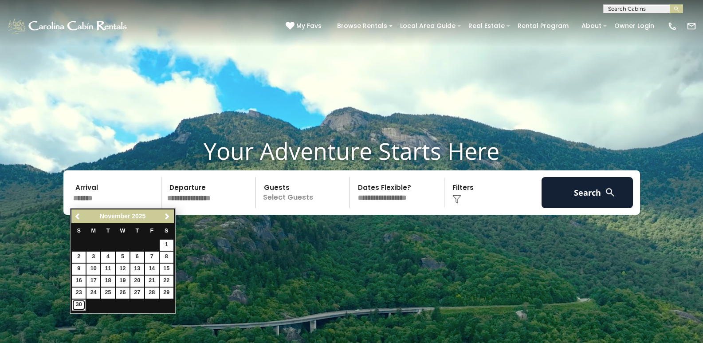
click at [79, 308] on link "30" at bounding box center [79, 304] width 14 height 11
type input "********"
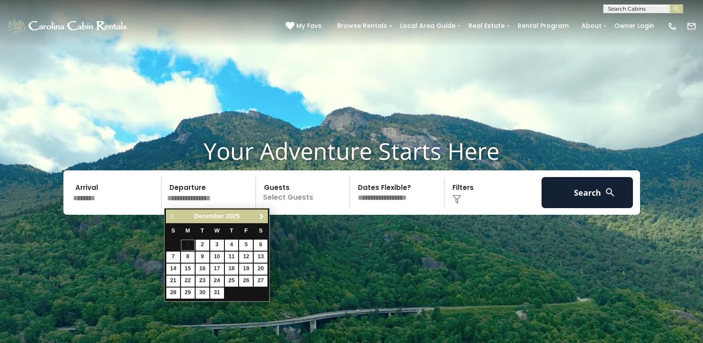
click at [259, 216] on span "Next" at bounding box center [261, 216] width 7 height 7
click at [259, 294] on link "31" at bounding box center [261, 292] width 14 height 11
type input "*******"
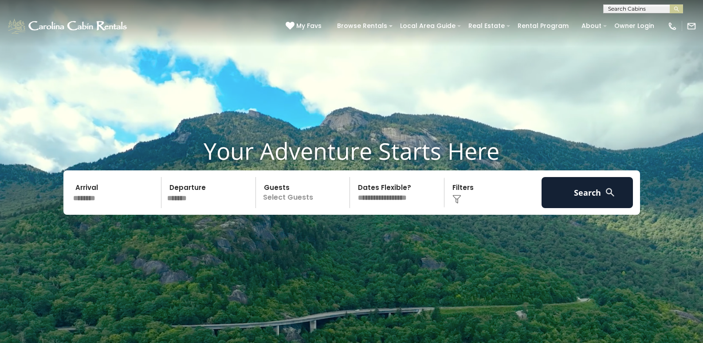
click at [280, 199] on p "Select Guests" at bounding box center [304, 192] width 91 height 31
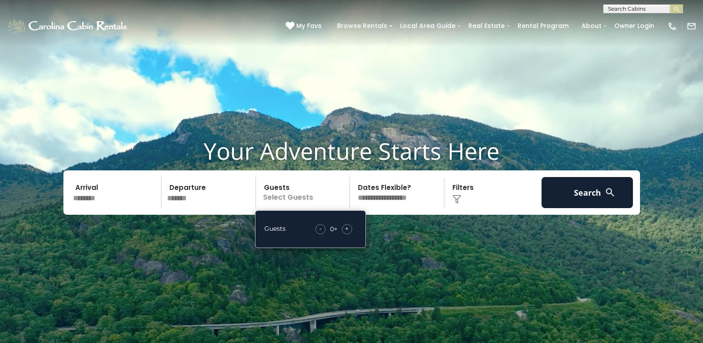
click at [346, 224] on span "+" at bounding box center [347, 228] width 4 height 9
click at [388, 194] on select "**********" at bounding box center [398, 192] width 91 height 31
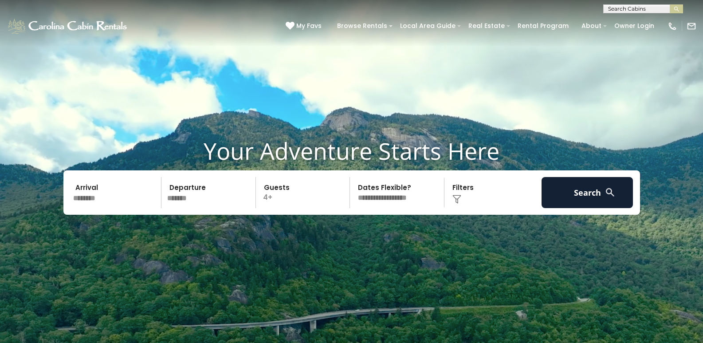
select select "*"
click at [353, 177] on select "**********" at bounding box center [398, 192] width 91 height 31
click at [472, 199] on div "Click to Choose" at bounding box center [493, 192] width 92 height 31
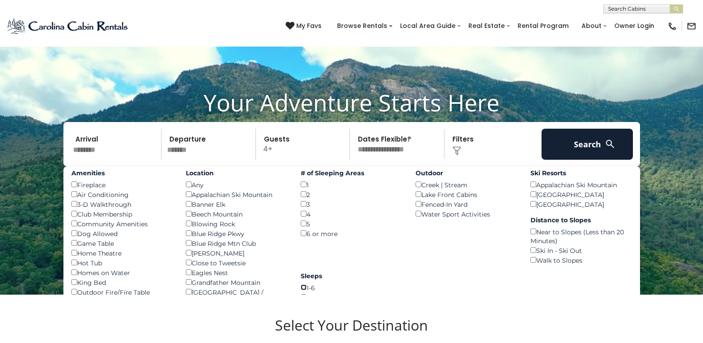
scroll to position [44, 0]
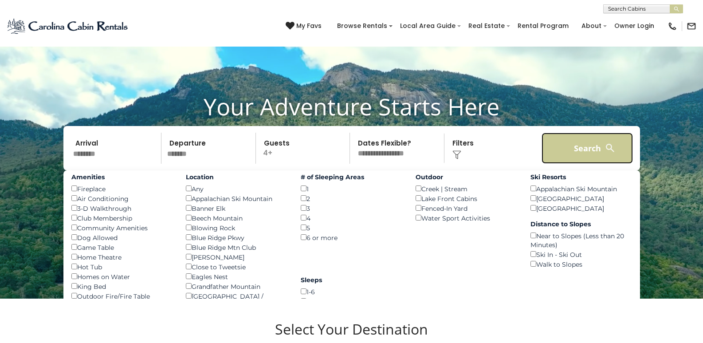
click at [569, 148] on button "Search" at bounding box center [587, 148] width 92 height 31
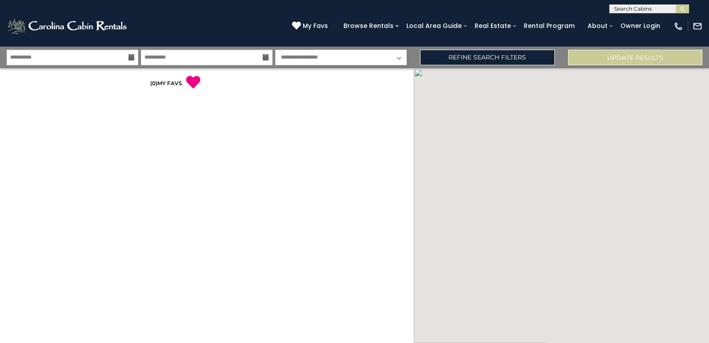
select select "*"
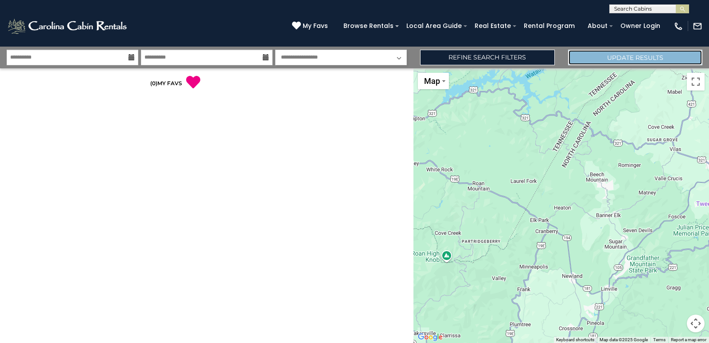
click at [624, 58] on button "Update Results" at bounding box center [635, 58] width 134 height 16
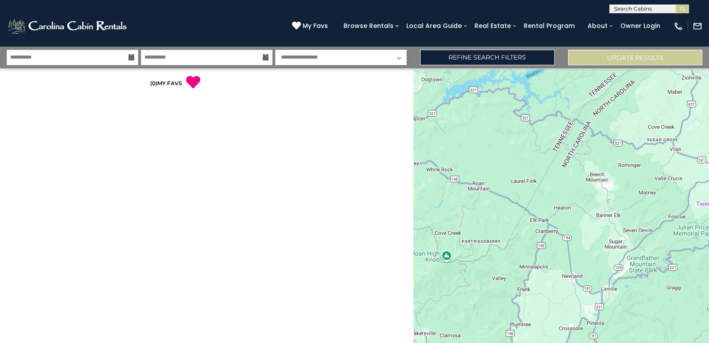
select select "*"
click at [41, 56] on input "**********" at bounding box center [73, 58] width 132 height 16
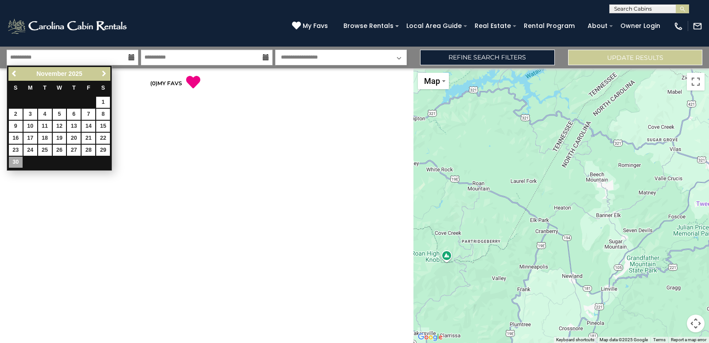
click at [102, 74] on span "Next" at bounding box center [104, 73] width 7 height 7
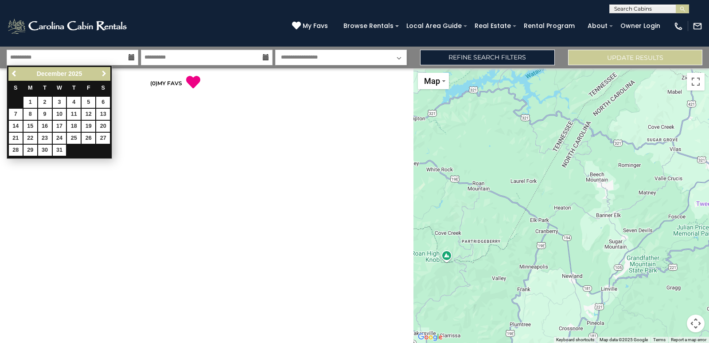
click at [102, 73] on span "Next" at bounding box center [104, 73] width 7 height 7
click at [103, 73] on span "Next" at bounding box center [104, 73] width 7 height 7
click at [14, 74] on span "Previous" at bounding box center [14, 73] width 7 height 7
click at [75, 102] on link "1" at bounding box center [74, 102] width 14 height 11
type input "******"
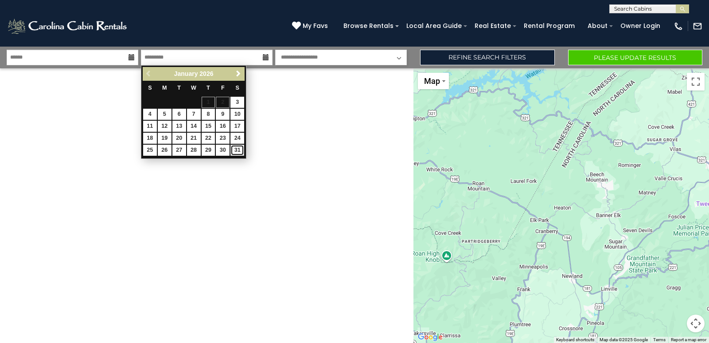
click at [235, 149] on link "31" at bounding box center [238, 150] width 14 height 11
type input "*******"
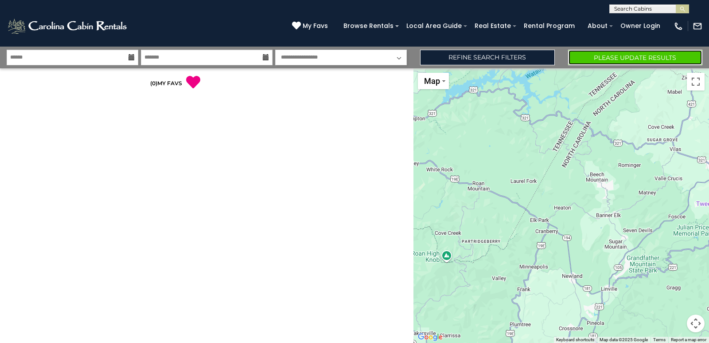
click at [604, 53] on button "Please Update Results" at bounding box center [635, 58] width 134 height 16
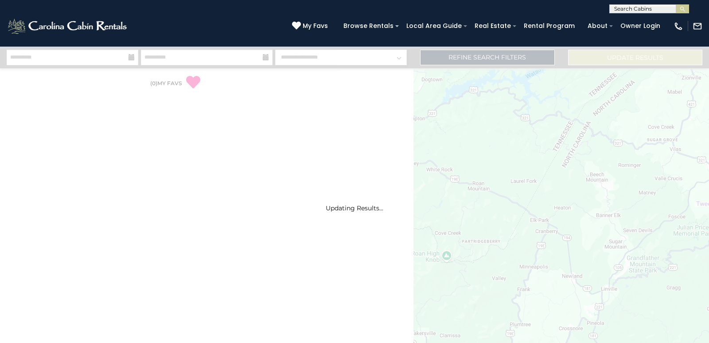
select select "*"
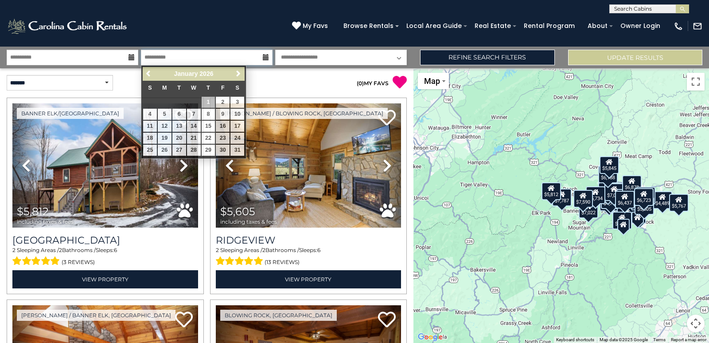
click at [179, 57] on input "**********" at bounding box center [207, 58] width 132 height 16
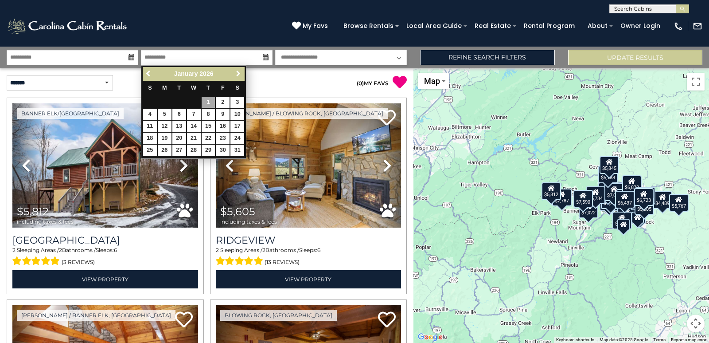
click at [237, 72] on span "Next" at bounding box center [238, 73] width 7 height 7
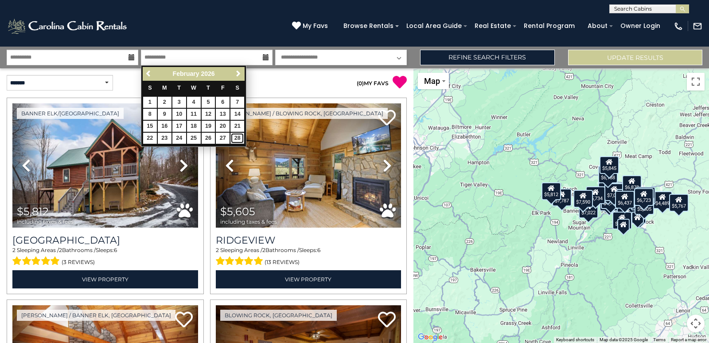
click at [236, 137] on link "28" at bounding box center [238, 138] width 14 height 11
type input "*******"
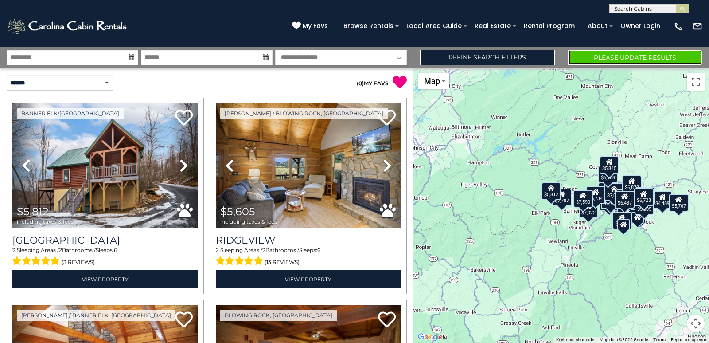
click at [581, 55] on button "Please Update Results" at bounding box center [635, 58] width 134 height 16
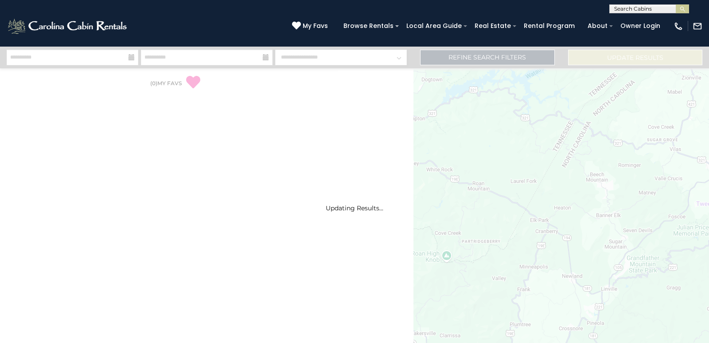
select select "*"
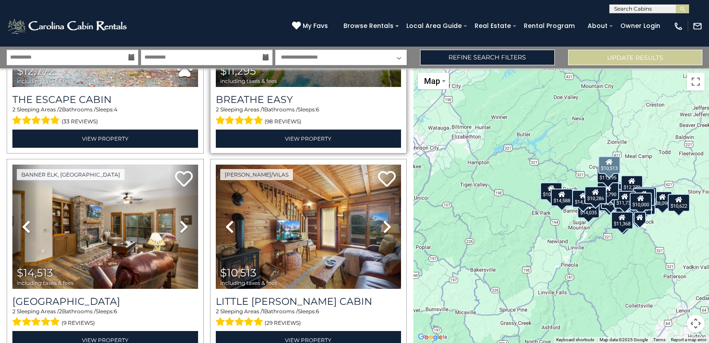
scroll to position [1818, 0]
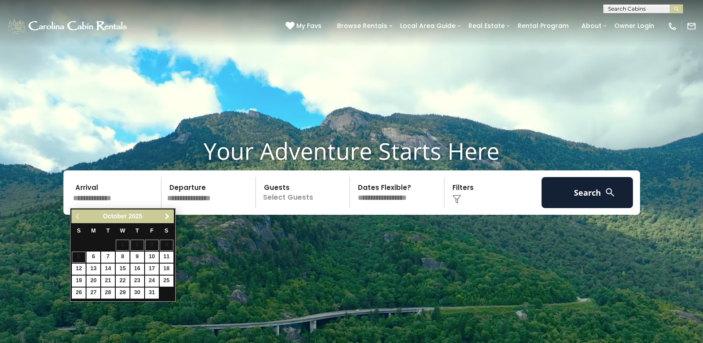
click at [169, 215] on span "Next" at bounding box center [167, 216] width 7 height 7
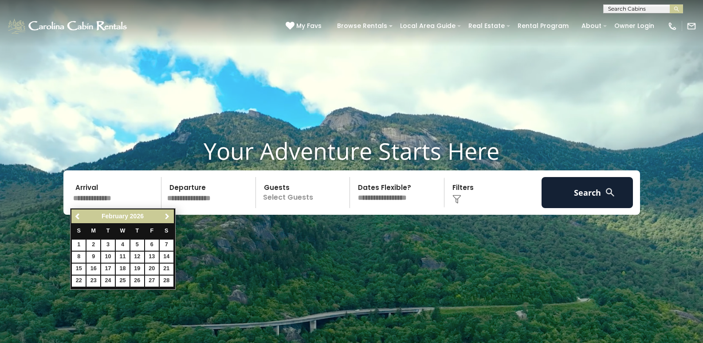
click at [169, 215] on span "Next" at bounding box center [167, 216] width 7 height 7
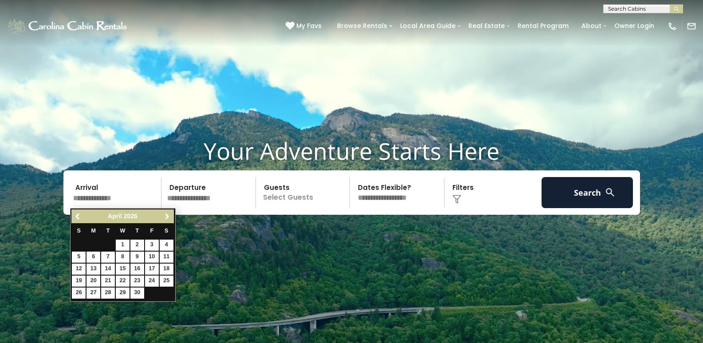
click at [169, 215] on span "Next" at bounding box center [167, 216] width 7 height 7
click at [169, 216] on span "Next" at bounding box center [167, 216] width 7 height 7
click at [168, 216] on span "Next" at bounding box center [167, 216] width 7 height 7
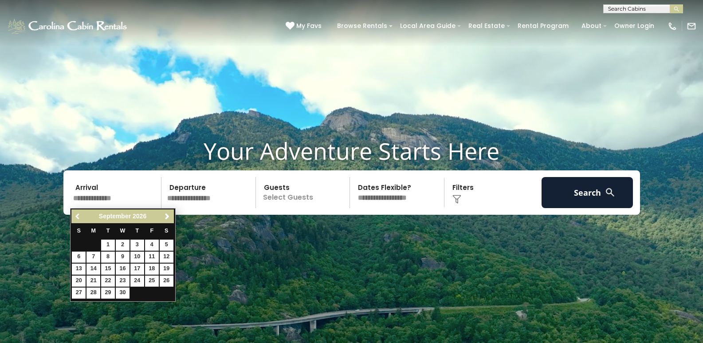
click at [75, 215] on span "Previous" at bounding box center [77, 216] width 7 height 7
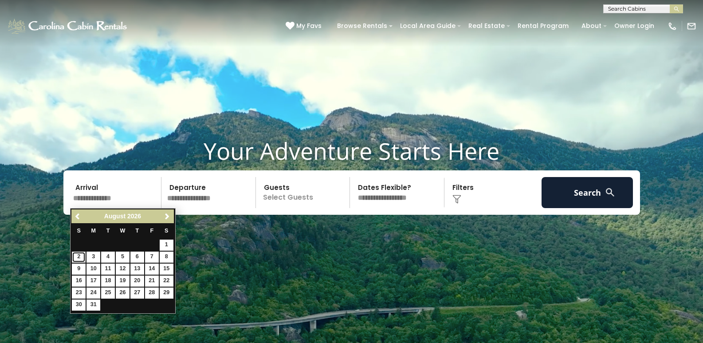
click at [80, 254] on link "2" at bounding box center [79, 256] width 14 height 11
type input "******"
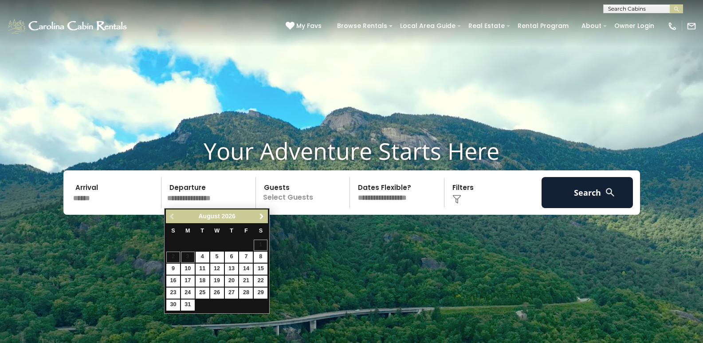
click at [261, 214] on span "Next" at bounding box center [261, 216] width 7 height 7
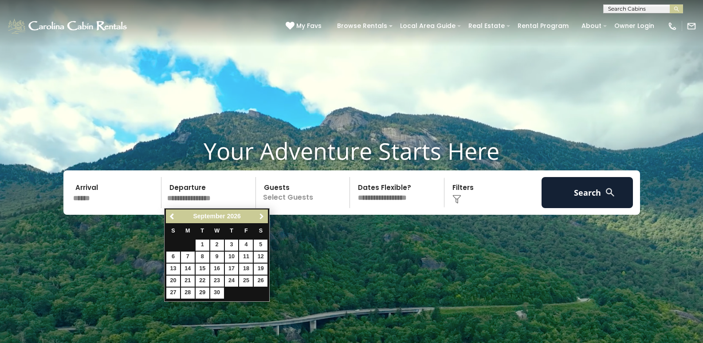
click at [261, 215] on span "Next" at bounding box center [261, 216] width 7 height 7
click at [169, 215] on span "Previous" at bounding box center [172, 216] width 7 height 7
click at [176, 290] on link "27" at bounding box center [173, 292] width 14 height 11
type input "*******"
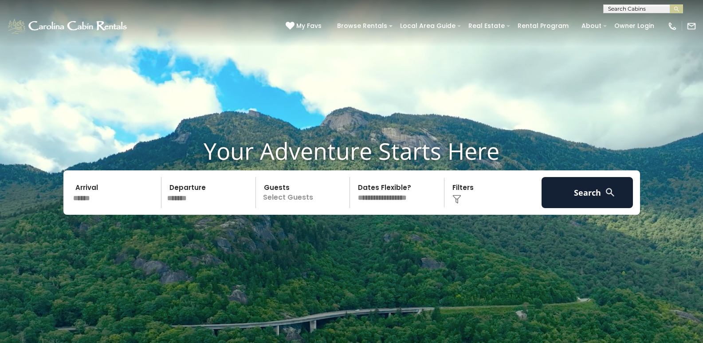
click at [297, 195] on p "Select Guests" at bounding box center [304, 192] width 91 height 31
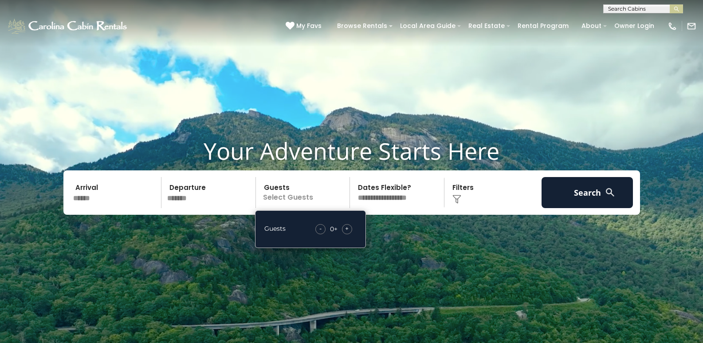
click at [345, 227] on span "+" at bounding box center [347, 228] width 4 height 9
click at [335, 201] on p "3+" at bounding box center [304, 192] width 91 height 31
click at [382, 190] on select "**********" at bounding box center [398, 192] width 91 height 31
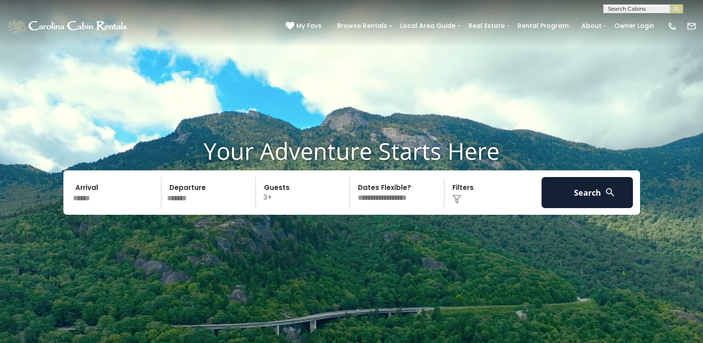
select select "*"
click at [353, 177] on select "**********" at bounding box center [398, 192] width 91 height 31
click at [457, 200] on img at bounding box center [456, 199] width 9 height 9
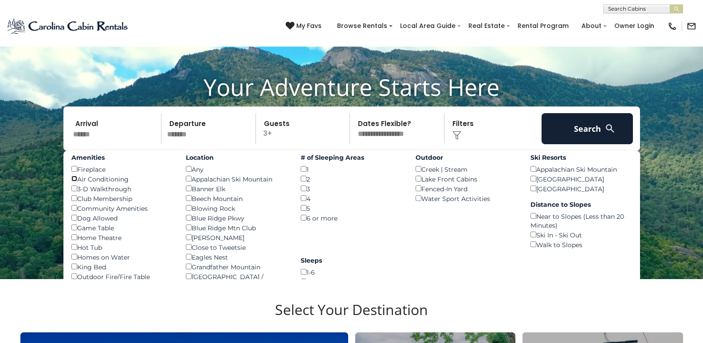
scroll to position [44, 0]
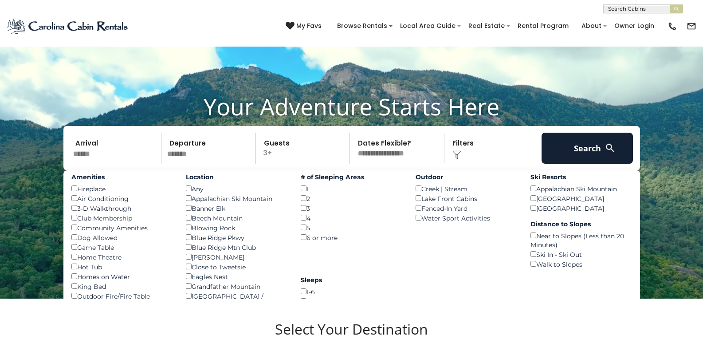
click at [376, 272] on div "Amenities Fireplace () Air Conditioning () 3-D Walkthrough () Club Membership (…" at bounding box center [351, 299] width 576 height 259
click at [398, 253] on div "Amenities Fireplace () Air Conditioning () 3-D Walkthrough () Club Membership (…" at bounding box center [351, 299] width 576 height 259
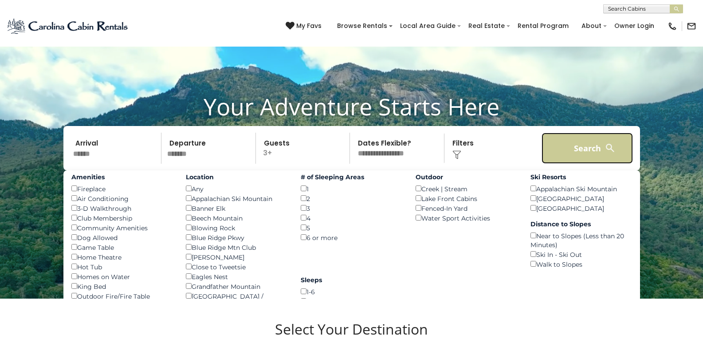
click at [577, 145] on button "Search" at bounding box center [587, 148] width 92 height 31
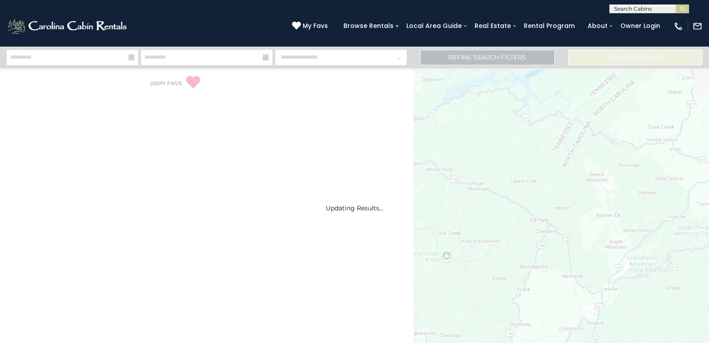
select select "*"
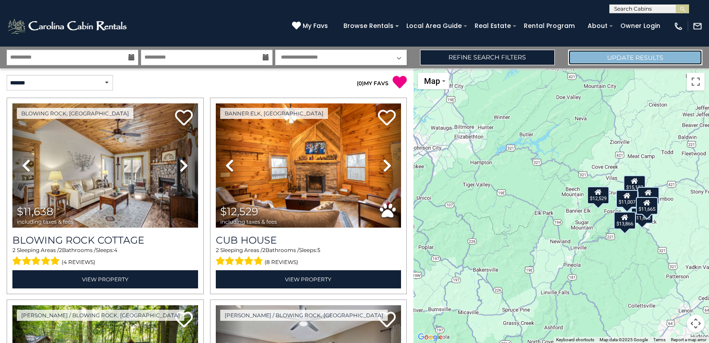
click at [643, 54] on button "Update Results" at bounding box center [635, 58] width 134 height 16
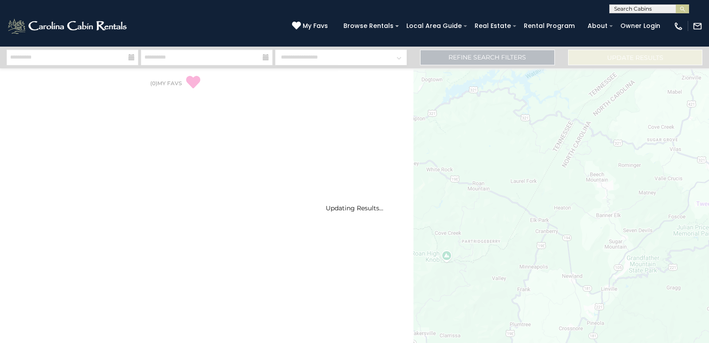
select select "*"
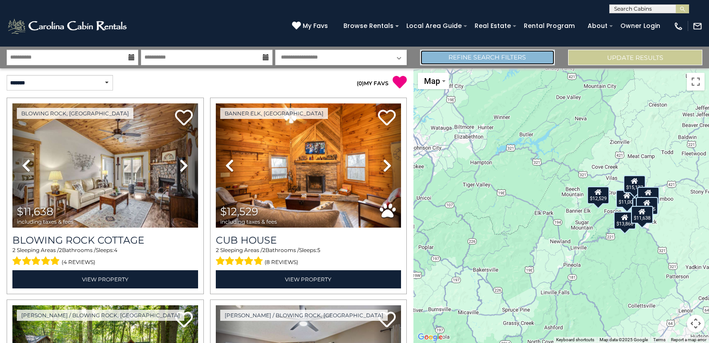
click at [470, 57] on link "Refine Search Filters" at bounding box center [487, 58] width 134 height 16
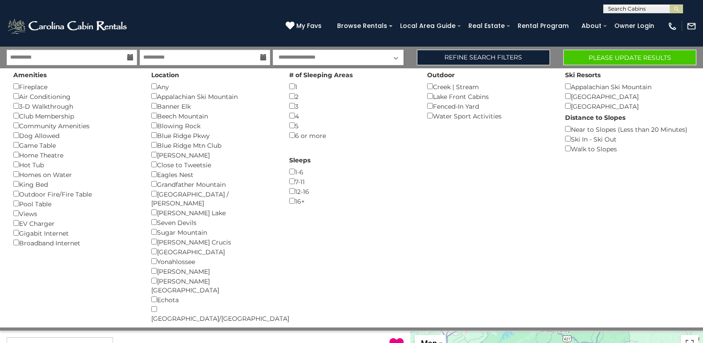
click at [155, 129] on div "Blowing Rock ()" at bounding box center [213, 126] width 125 height 10
click at [125, 186] on div "King Bed ()" at bounding box center [75, 184] width 125 height 10
click at [593, 57] on button "Please Update Results" at bounding box center [629, 58] width 133 height 16
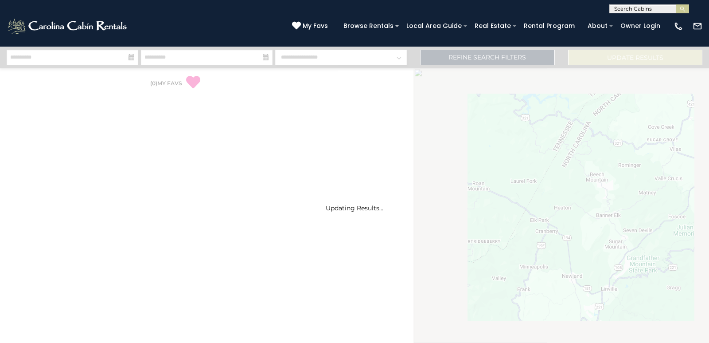
select select "*"
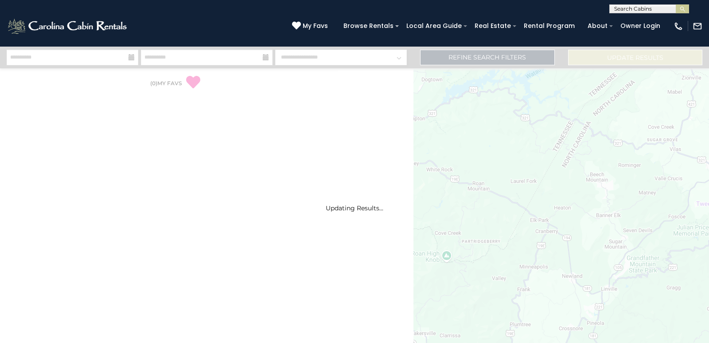
select select "*"
